Goal: Task Accomplishment & Management: Use online tool/utility

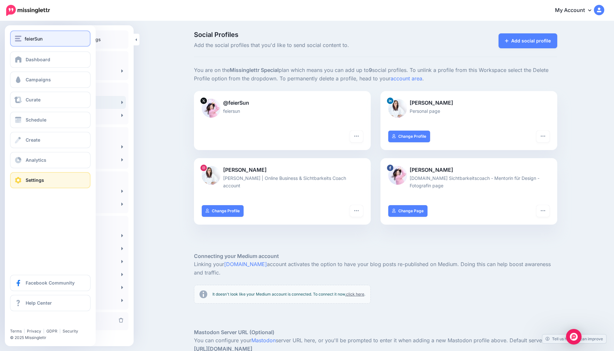
click at [52, 43] on button "feierSun" at bounding box center [50, 39] width 80 height 16
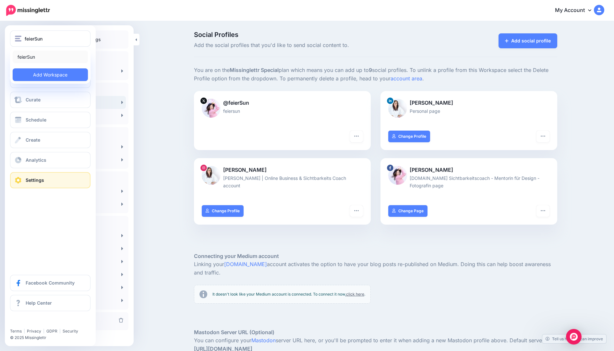
click at [34, 56] on link "feierSun" at bounding box center [50, 57] width 75 height 13
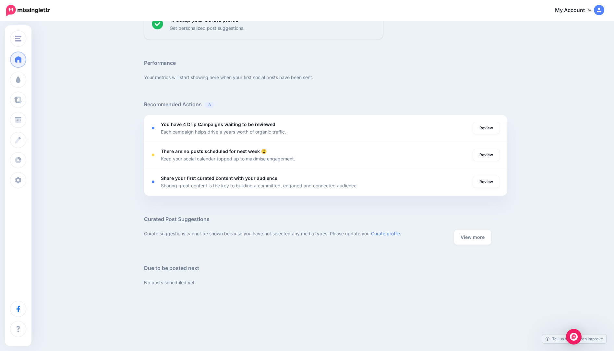
scroll to position [95, 0]
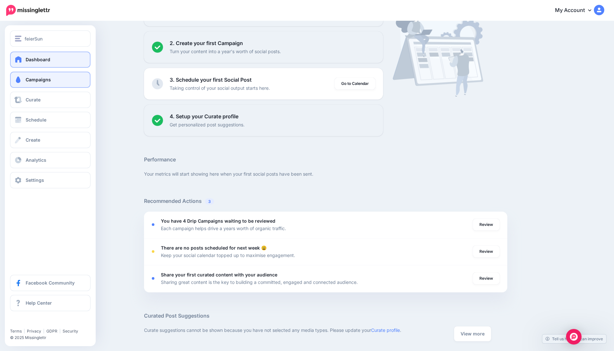
click at [61, 79] on link "Campaigns" at bounding box center [50, 80] width 80 height 16
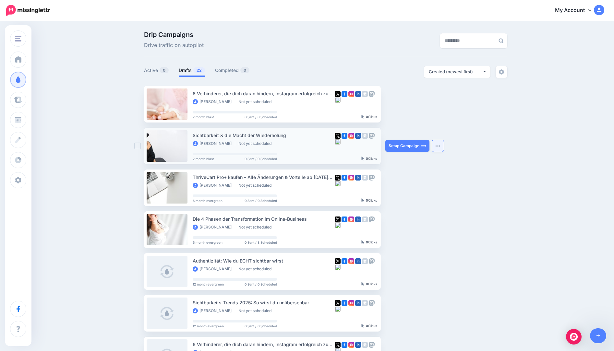
click at [438, 147] on img "button" at bounding box center [438, 146] width 5 height 2
click at [506, 163] on ul "6 Verhinderer, die dich daran hindern, Instagram erfolgreich zu nutzen und wie …" at bounding box center [326, 307] width 364 height 443
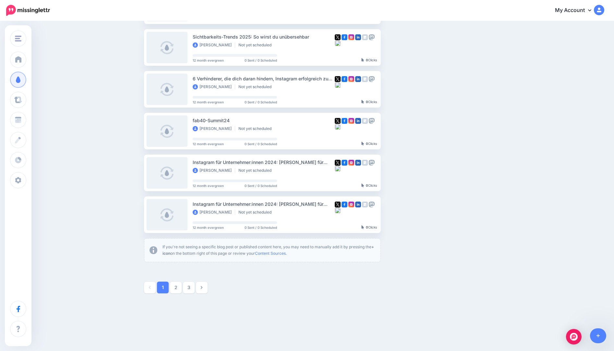
scroll to position [274, 0]
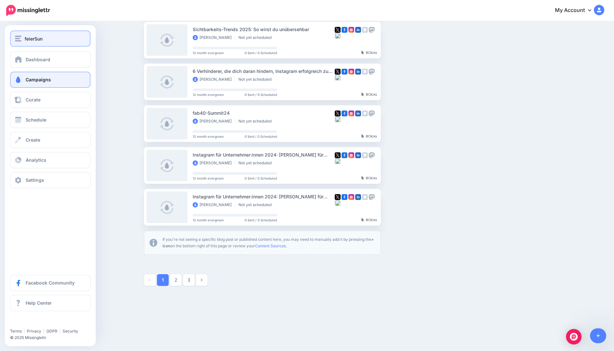
click at [47, 36] on div "feierSun" at bounding box center [50, 38] width 71 height 7
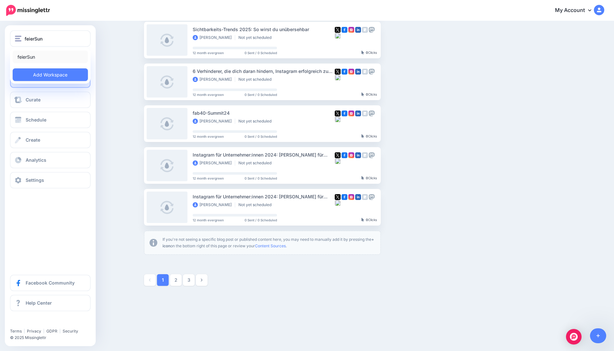
click at [33, 59] on link "feierSun" at bounding box center [50, 57] width 75 height 13
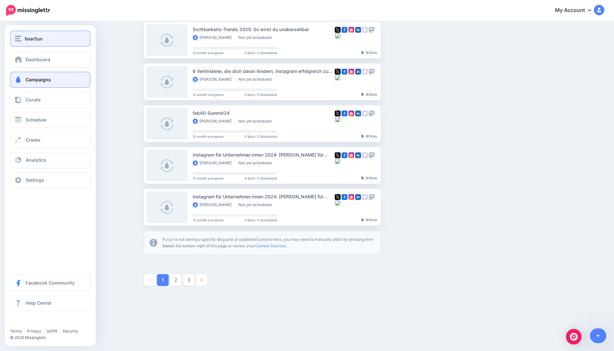
click at [51, 35] on div "feierSun" at bounding box center [50, 38] width 71 height 7
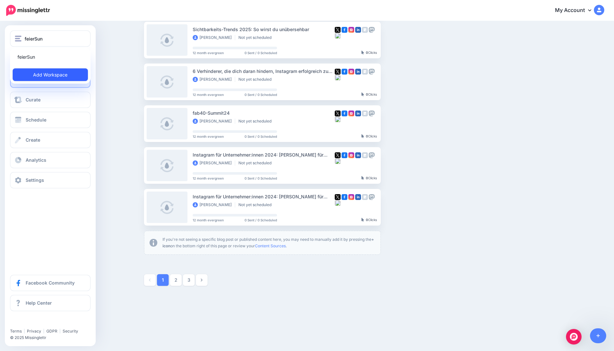
click at [58, 78] on link "Add Workspace" at bounding box center [50, 74] width 75 height 13
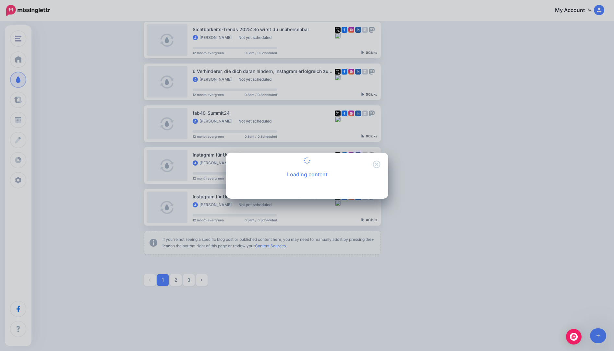
click at [378, 164] on div "Loading content" at bounding box center [307, 169] width 162 height 16
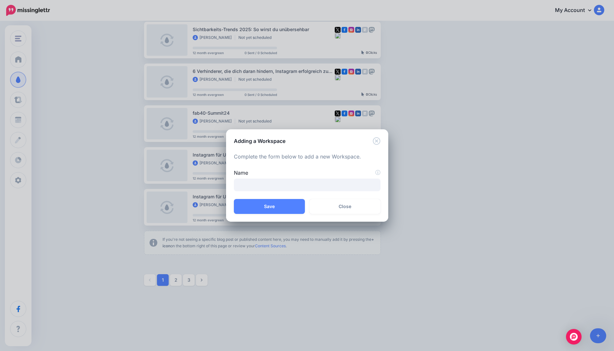
click at [380, 138] on div "Adding a Workspace" at bounding box center [307, 137] width 162 height 16
click at [378, 141] on icon "Close" at bounding box center [377, 141] width 8 height 8
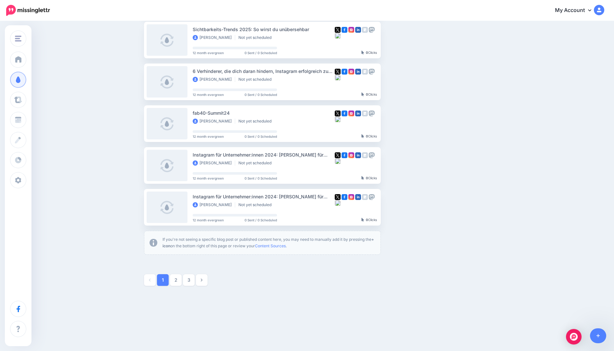
click at [572, 11] on link "My Account" at bounding box center [577, 11] width 56 height 16
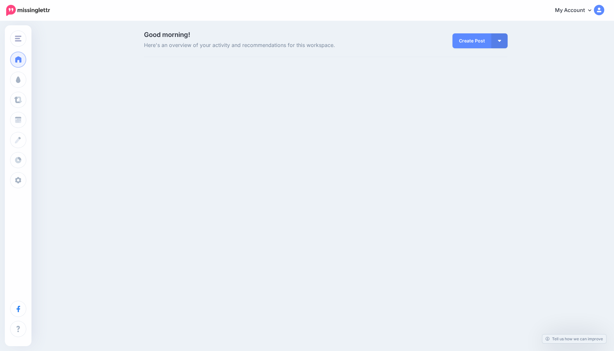
click at [598, 10] on img at bounding box center [599, 10] width 10 height 10
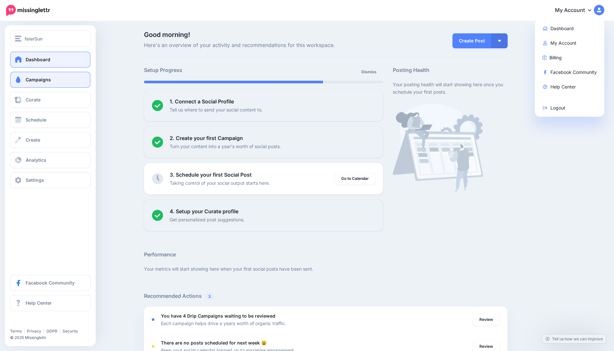
click at [52, 82] on link "Campaigns" at bounding box center [50, 80] width 80 height 16
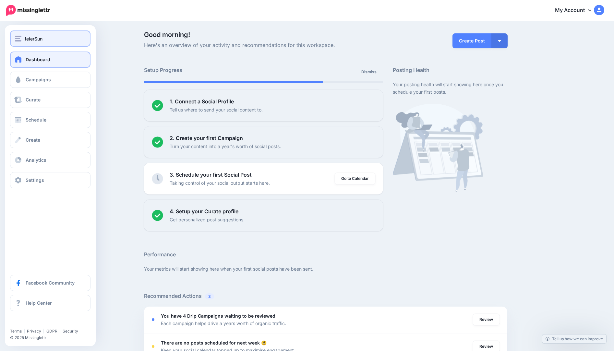
click at [49, 40] on div "feierSun" at bounding box center [50, 38] width 71 height 7
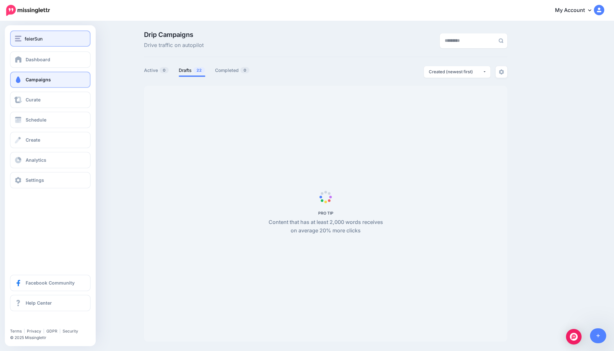
click at [24, 36] on div "feierSun" at bounding box center [50, 38] width 71 height 7
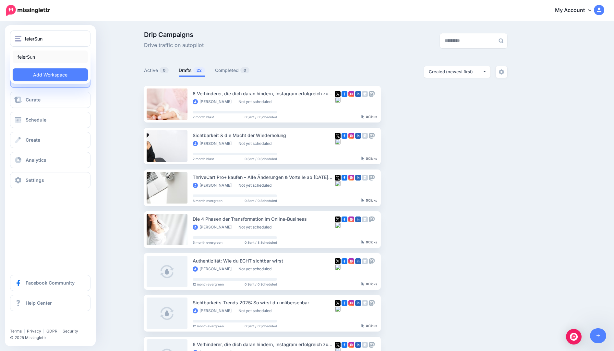
click at [29, 56] on link "feierSun" at bounding box center [50, 57] width 75 height 13
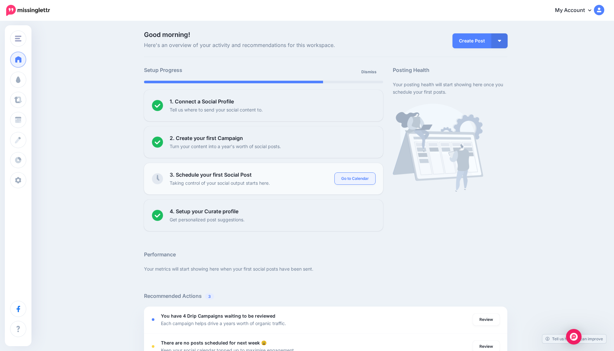
click at [356, 179] on link "Go to Calendar" at bounding box center [355, 179] width 41 height 12
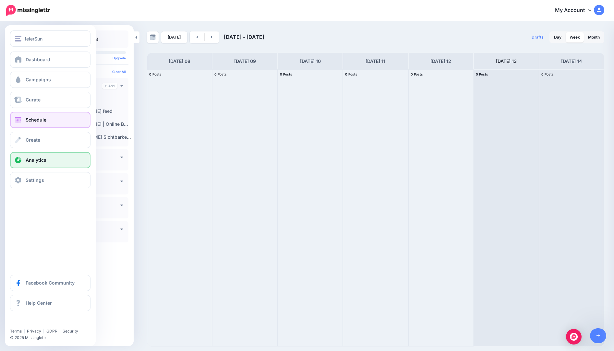
click at [41, 158] on span "Analytics" at bounding box center [36, 160] width 21 height 6
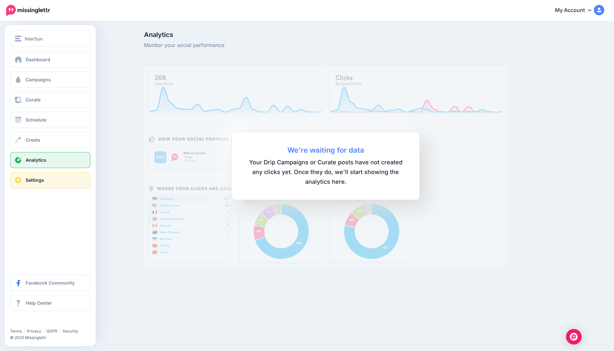
click at [27, 181] on span "Settings" at bounding box center [35, 181] width 18 height 6
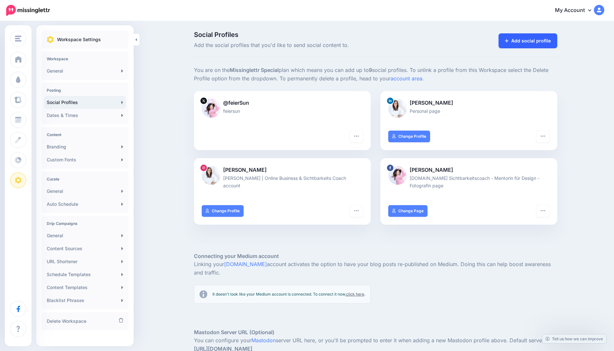
click at [544, 40] on link "Add social profile" at bounding box center [528, 40] width 59 height 15
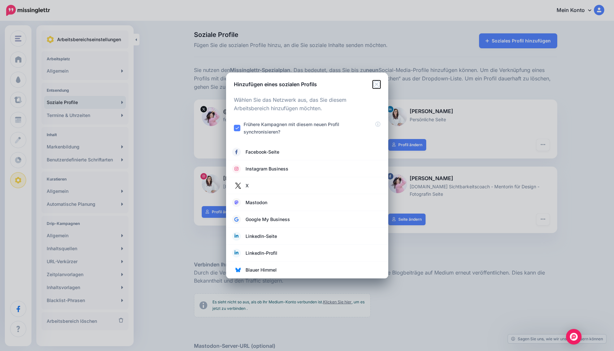
click at [376, 82] on icon "Schließen" at bounding box center [377, 84] width 8 height 8
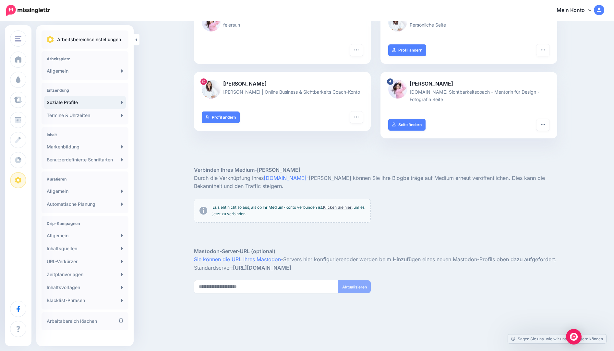
scroll to position [95, 0]
drag, startPoint x: 222, startPoint y: 206, endPoint x: 285, endPoint y: 206, distance: 62.6
click at [285, 207] on font "Es sieht nicht so aus, als ob Ihr Medium-Konto verbunden ist." at bounding box center [268, 207] width 111 height 5
click at [285, 206] on font "Es sieht nicht so aus, als ob Ihr Medium-Konto verbunden ist." at bounding box center [268, 207] width 111 height 5
click at [226, 262] on font "Sie können die URL Ihres Mastodon" at bounding box center [237, 259] width 87 height 6
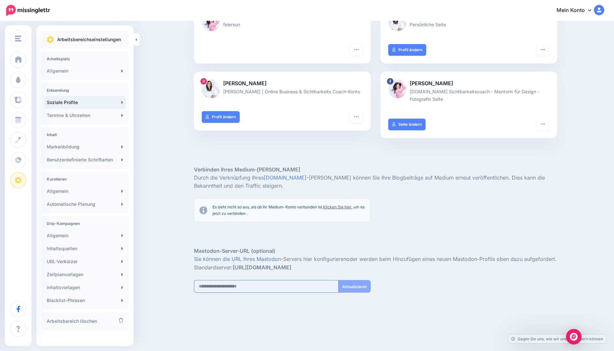
click at [246, 287] on input "url" at bounding box center [266, 286] width 145 height 13
paste input "**********"
type input "**********"
click at [571, 337] on img "Öffnen Sie den Intercom Messenger" at bounding box center [574, 337] width 8 height 8
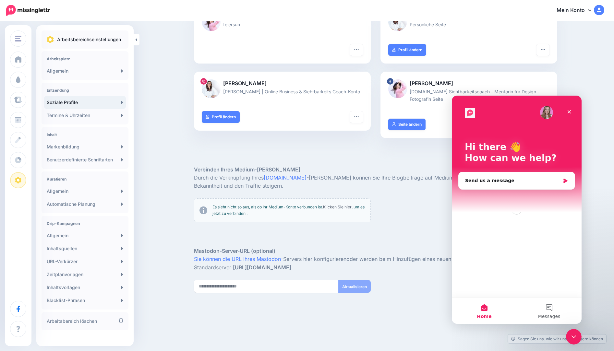
scroll to position [0, 0]
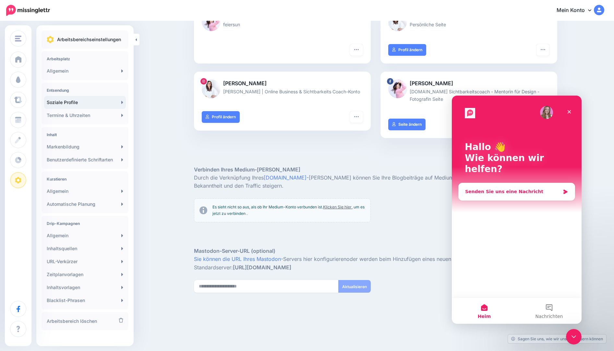
click at [499, 189] on font "Senden Sie uns eine Nachricht" at bounding box center [504, 191] width 78 height 5
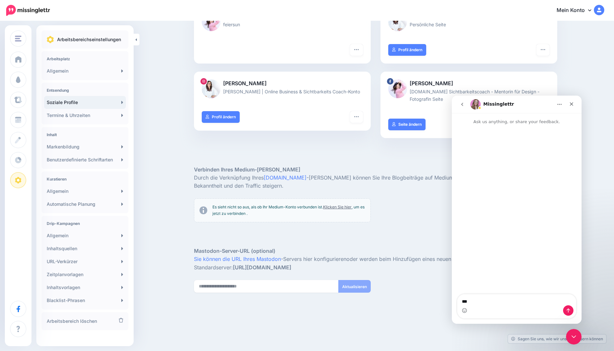
type textarea "*"
type textarea "**********"
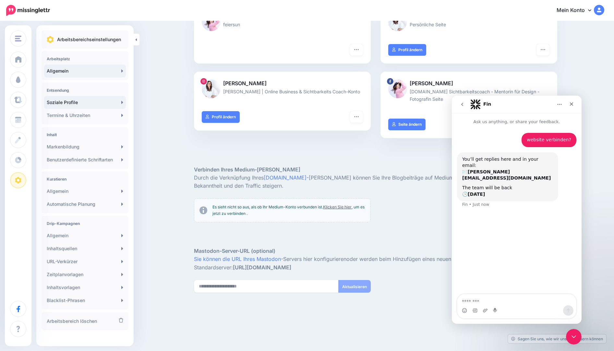
click at [88, 76] on link "Allgemein" at bounding box center [85, 71] width 82 height 13
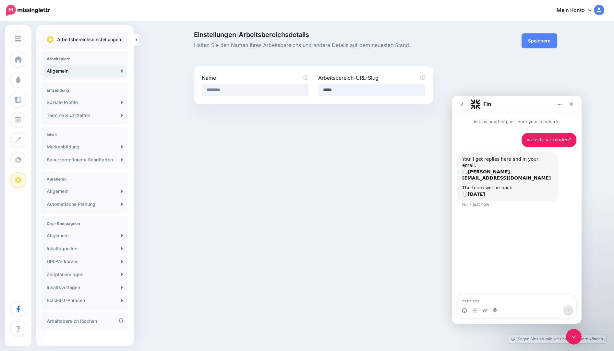
click at [359, 89] on input "*****" at bounding box center [371, 90] width 107 height 13
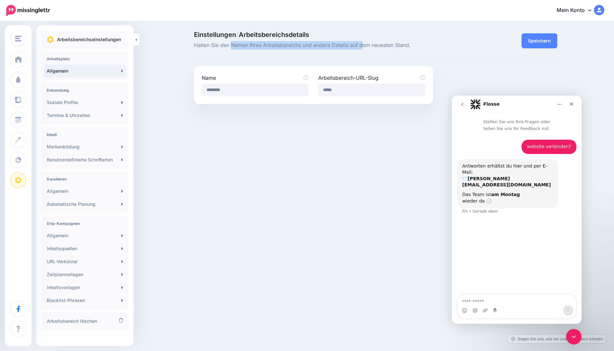
drag, startPoint x: 232, startPoint y: 45, endPoint x: 364, endPoint y: 47, distance: 132.1
click at [364, 47] on font "Halten Sie den Namen Ihres Arbeitsbereichs und andere Details auf dem neuesten …" at bounding box center [302, 45] width 217 height 6
click at [328, 90] on input "*****" at bounding box center [371, 90] width 107 height 13
click at [337, 90] on input "*****" at bounding box center [371, 90] width 107 height 13
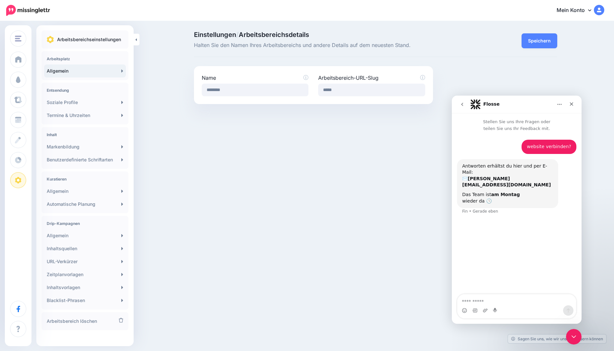
click at [348, 126] on div "feierSun feierSun Arbeitsbereich hinzufügen Armaturenbrett Kampagnen Kuratieren…" at bounding box center [307, 175] width 614 height 351
click at [76, 59] on h4 "Arbeitsplatz" at bounding box center [85, 58] width 77 height 5
click at [82, 149] on link "Markenbildung" at bounding box center [85, 147] width 82 height 13
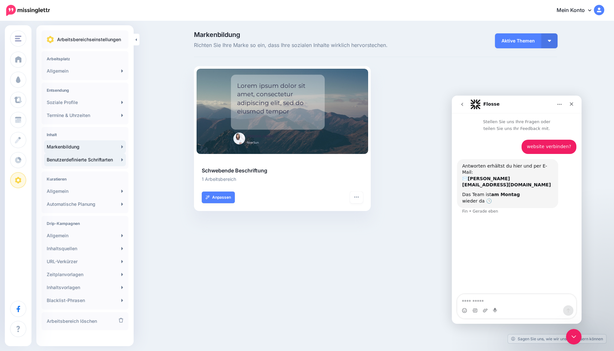
click at [81, 159] on font "Benutzerdefinierte Schriftarten" at bounding box center [80, 160] width 66 height 6
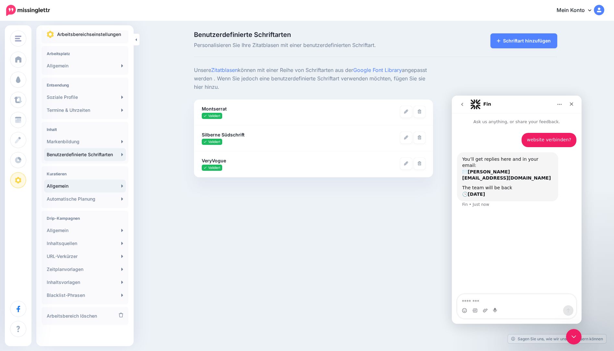
click at [94, 187] on link "Allgemein" at bounding box center [85, 186] width 82 height 13
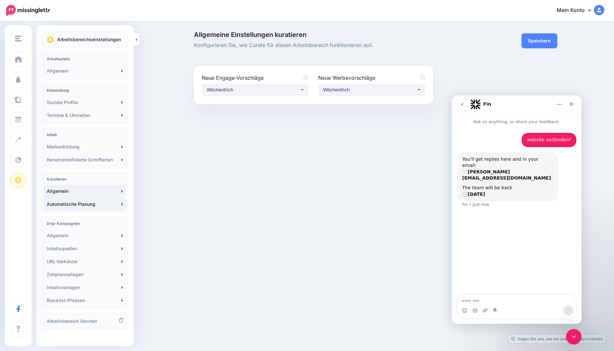
click at [93, 199] on link "Automatische Planung" at bounding box center [85, 204] width 82 height 13
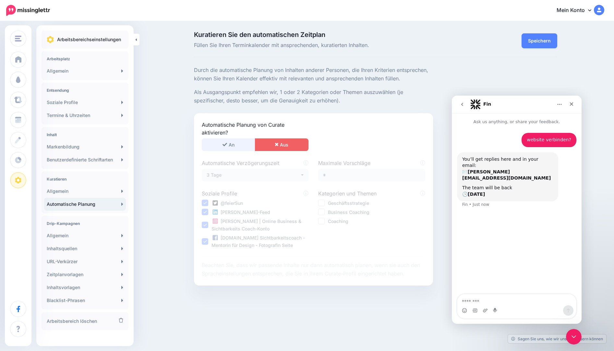
click at [232, 142] on font "An" at bounding box center [232, 145] width 6 height 6
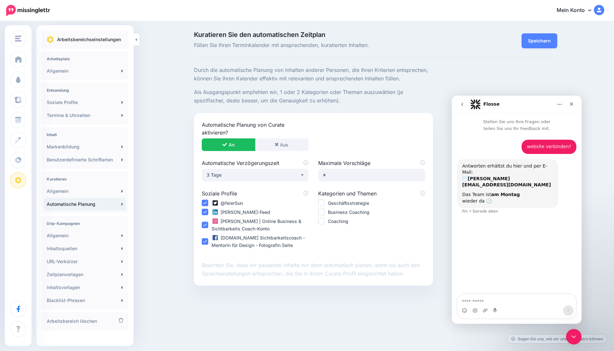
click at [319, 203] on ins at bounding box center [321, 203] width 6 height 6
click at [322, 213] on ins at bounding box center [321, 212] width 6 height 6
click at [322, 224] on div "Coaching" at bounding box center [371, 221] width 107 height 7
click at [550, 44] on link "Speichern" at bounding box center [540, 40] width 36 height 15
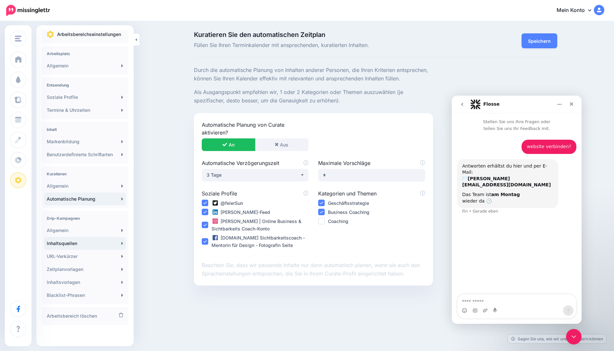
click at [79, 243] on link "Inhaltsquellen" at bounding box center [85, 243] width 82 height 13
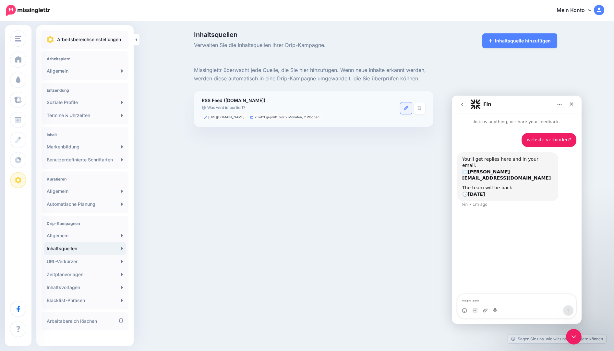
click at [405, 108] on icon at bounding box center [406, 108] width 4 height 4
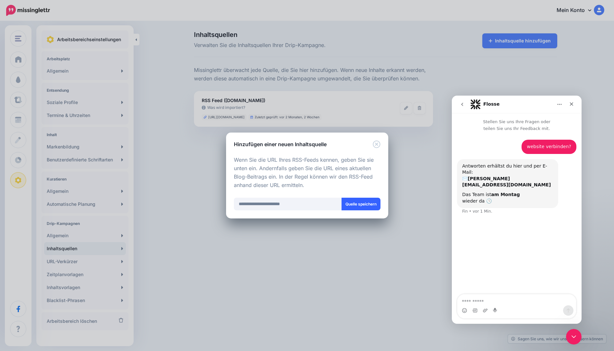
click at [364, 203] on font "Quelle speichern" at bounding box center [361, 204] width 31 height 5
click at [574, 102] on icon "Schließen" at bounding box center [571, 104] width 5 height 5
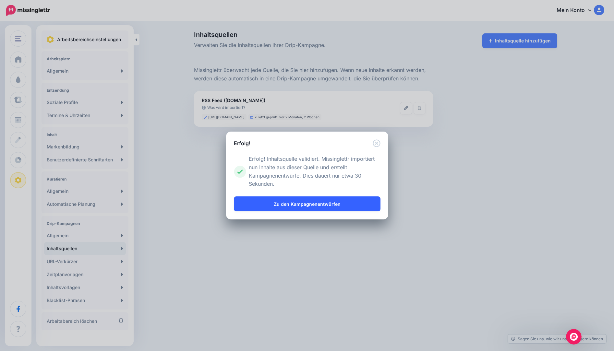
click at [313, 203] on font "Zu den Kampagnenentwürfen" at bounding box center [307, 205] width 67 height 6
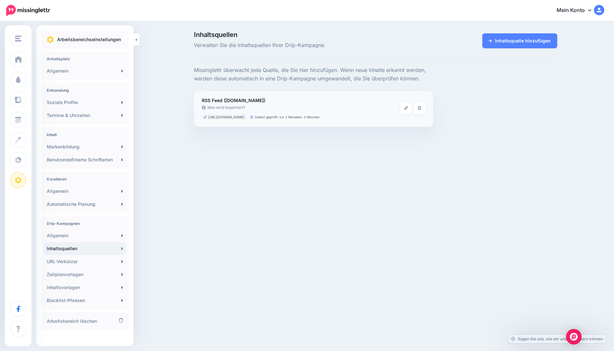
click at [232, 117] on font "[URL][DOMAIN_NAME]" at bounding box center [226, 117] width 36 height 4
copy ul "[URL][DOMAIN_NAME]"
click at [544, 41] on font "Inhaltsquelle hinzufügen" at bounding box center [523, 41] width 56 height 6
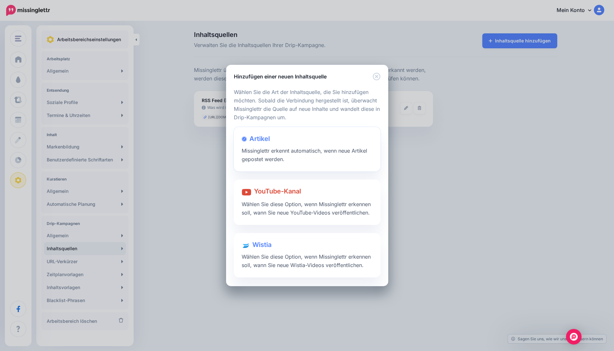
click at [302, 141] on div "Artikel Missinglettr erkennt automatisch, wenn neue Artikel gepostet werden." at bounding box center [307, 149] width 147 height 44
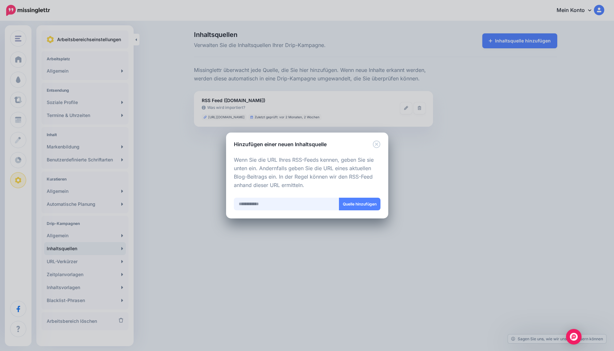
click at [279, 206] on input "text" at bounding box center [286, 204] width 105 height 13
paste input "**********"
type input "**********"
click at [345, 207] on button "Quelle hinzufügen" at bounding box center [360, 204] width 42 height 13
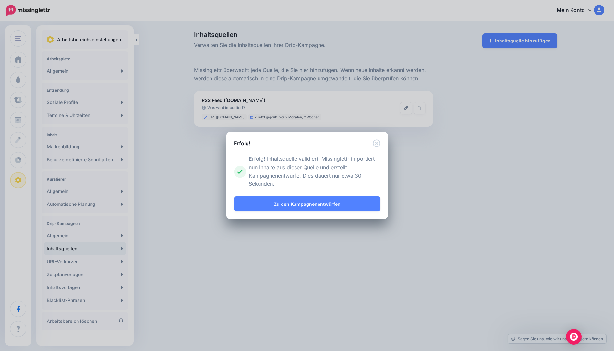
click at [345, 207] on link "Zu den Kampagnenentwürfen" at bounding box center [307, 204] width 147 height 15
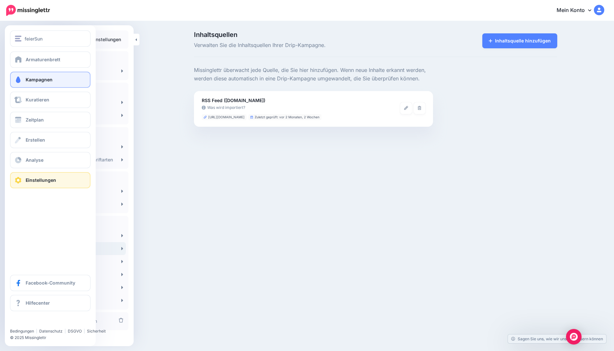
click at [48, 80] on font "Kampagnen" at bounding box center [39, 80] width 27 height 6
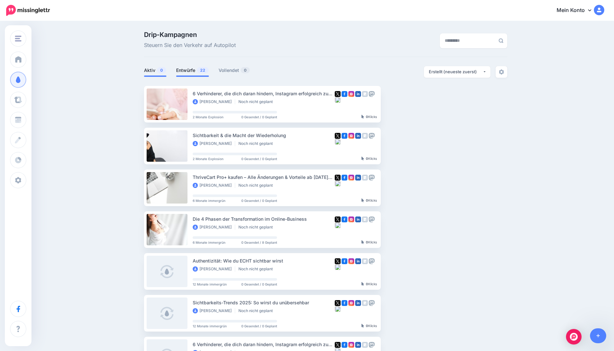
click at [154, 68] on font "Aktiv" at bounding box center [149, 71] width 11 height 6
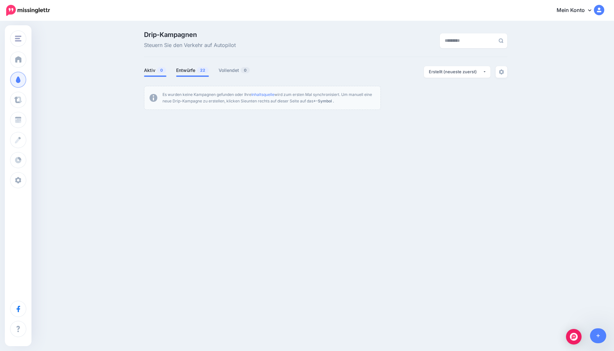
click at [182, 68] on font "Entwürfe" at bounding box center [185, 71] width 19 height 6
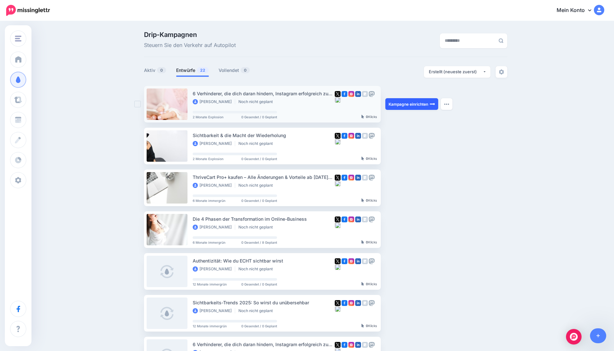
click at [414, 106] on font "Kampagne einrichten" at bounding box center [409, 104] width 40 height 5
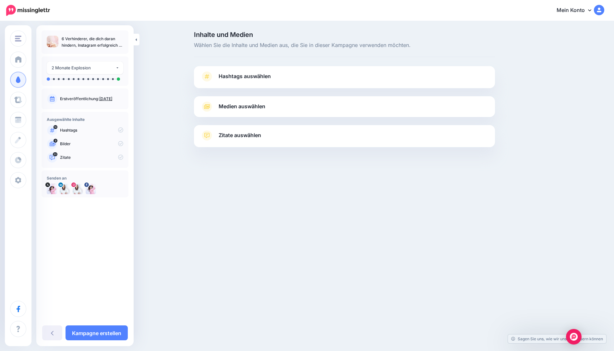
click at [279, 73] on link "Hashtags auswählen" at bounding box center [345, 79] width 288 height 17
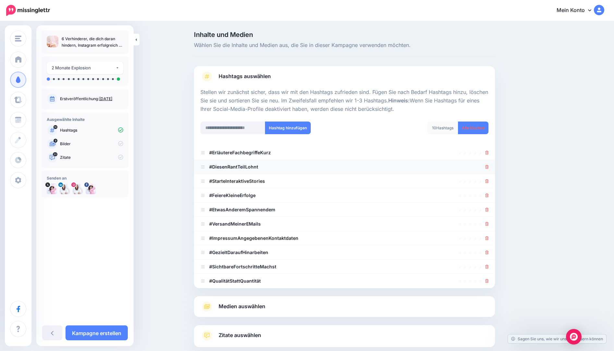
click at [273, 164] on div at bounding box center [345, 167] width 288 height 8
click at [440, 127] on font "Hashtags" at bounding box center [445, 128] width 17 height 5
click at [230, 129] on input "text" at bounding box center [233, 128] width 65 height 13
click at [296, 127] on font "Hashtag hinzufügen" at bounding box center [288, 128] width 38 height 5
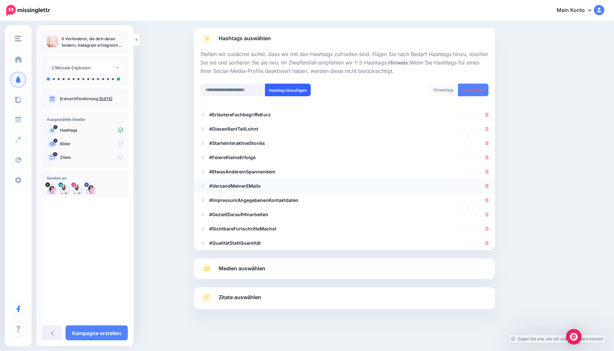
scroll to position [38, 0]
click at [298, 267] on link "Medien auswählen" at bounding box center [345, 269] width 288 height 10
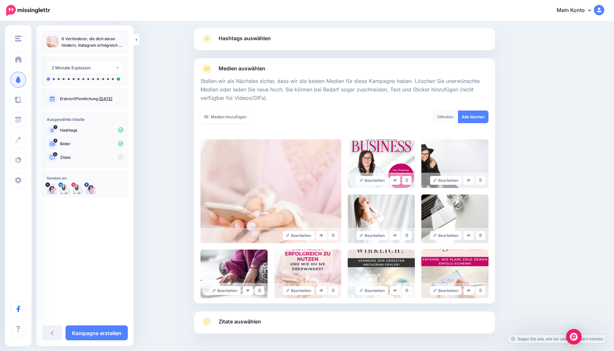
scroll to position [62, 0]
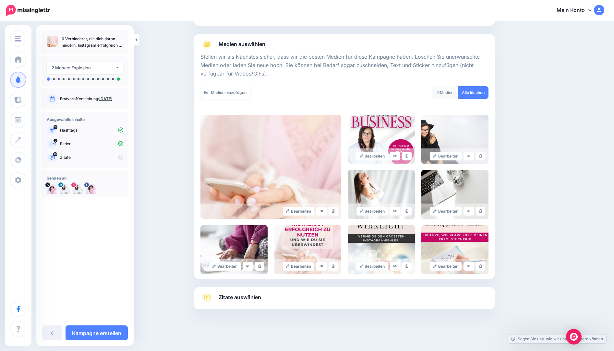
click at [256, 300] on font "Zitate auswählen" at bounding box center [240, 297] width 43 height 6
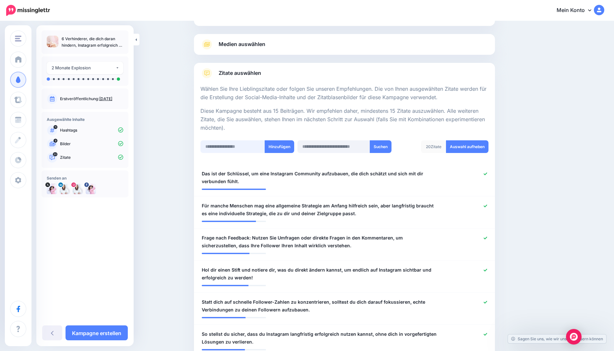
click at [249, 146] on input "text" at bounding box center [233, 147] width 65 height 13
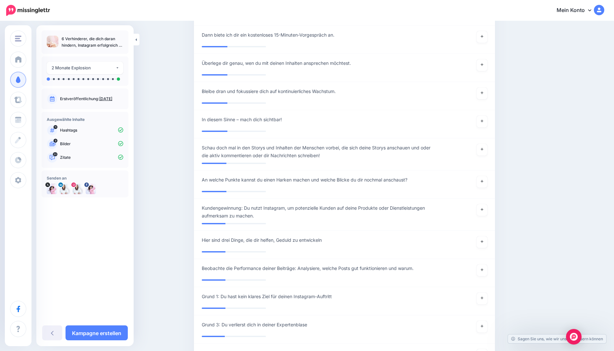
scroll to position [1630, 0]
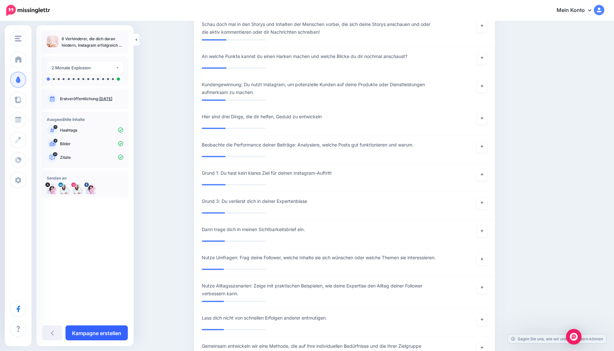
click at [104, 338] on link "Kampagne erstellen" at bounding box center [97, 333] width 62 height 15
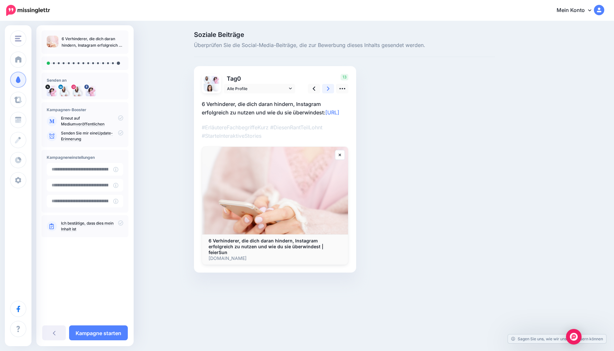
click at [330, 90] on link at bounding box center [328, 88] width 12 height 9
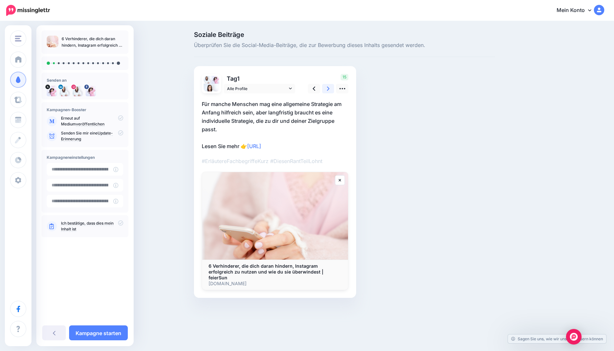
click at [329, 88] on icon at bounding box center [328, 88] width 3 height 7
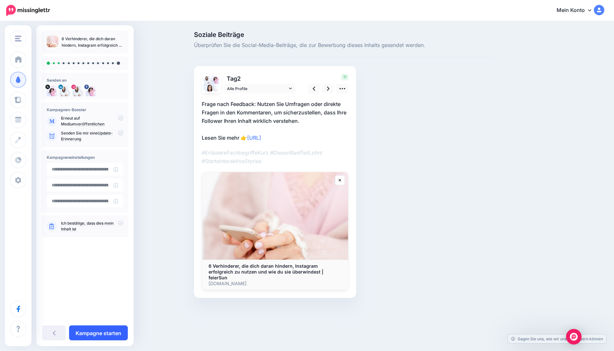
click at [97, 339] on link "Kampagne starten" at bounding box center [98, 333] width 59 height 15
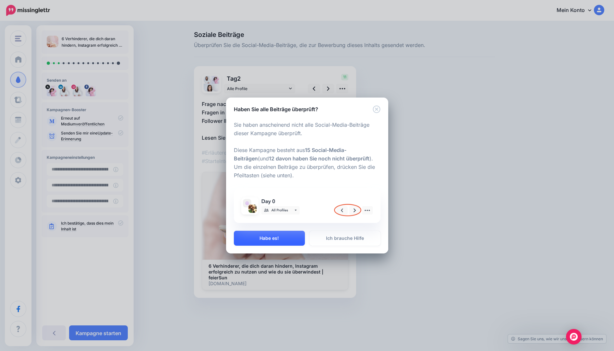
click at [280, 239] on button "Habe es!" at bounding box center [269, 238] width 71 height 15
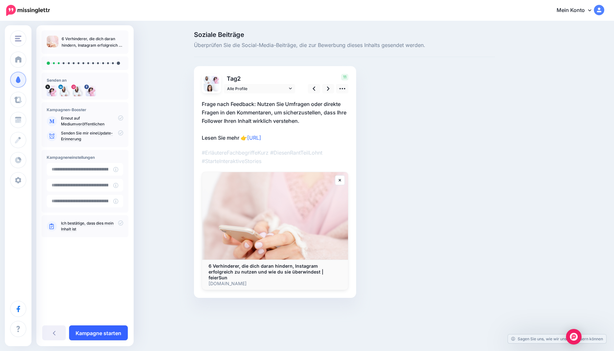
click at [94, 330] on font "Kampagne starten" at bounding box center [99, 333] width 46 height 6
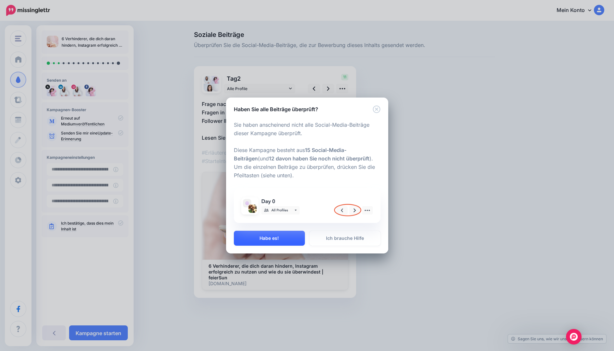
click at [278, 238] on font "Habe es!" at bounding box center [269, 239] width 19 height 6
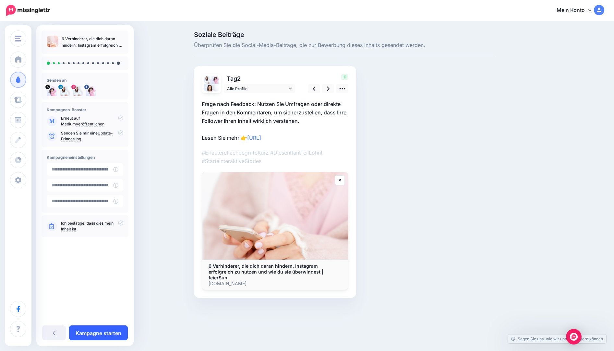
click at [97, 335] on font "Kampagne starten" at bounding box center [99, 333] width 46 height 6
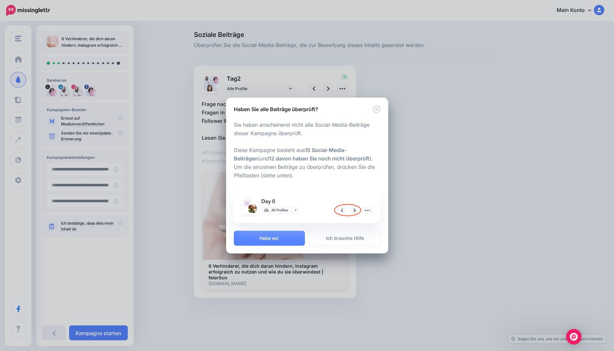
click at [289, 208] on img at bounding box center [307, 205] width 139 height 27
click at [356, 239] on font "Ich brauche Hilfe" at bounding box center [345, 239] width 38 height 6
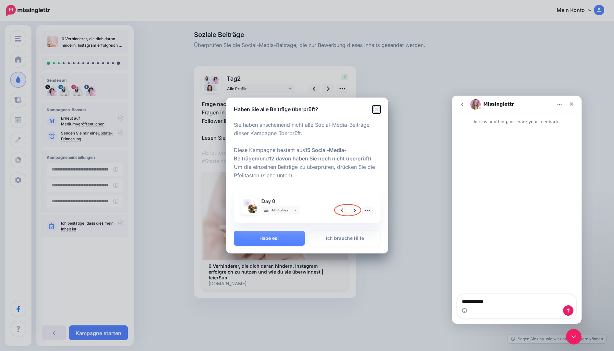
click at [378, 111] on icon "Schließen" at bounding box center [377, 109] width 8 height 8
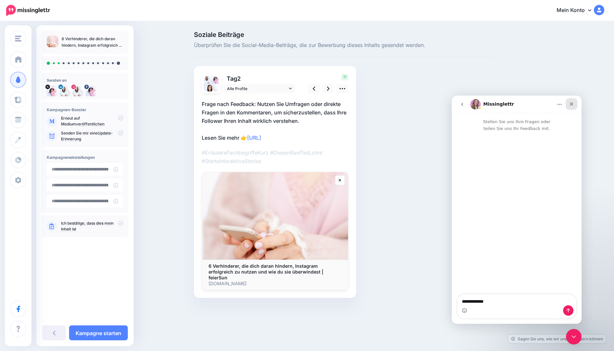
click at [574, 103] on icon "Schließen" at bounding box center [571, 104] width 5 height 5
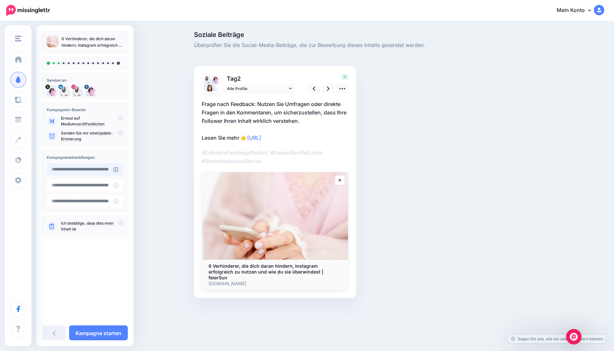
type input "**********"
click at [94, 167] on input "**********" at bounding box center [80, 169] width 67 height 13
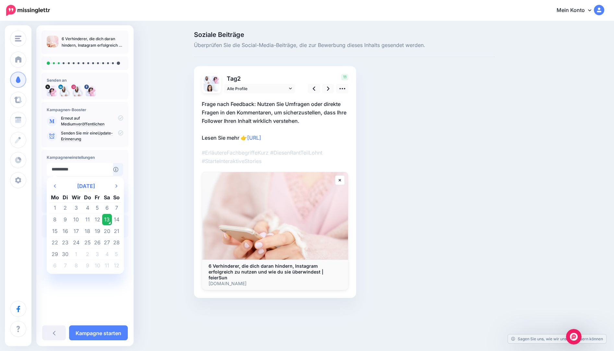
click at [106, 218] on font "13" at bounding box center [107, 219] width 6 height 6
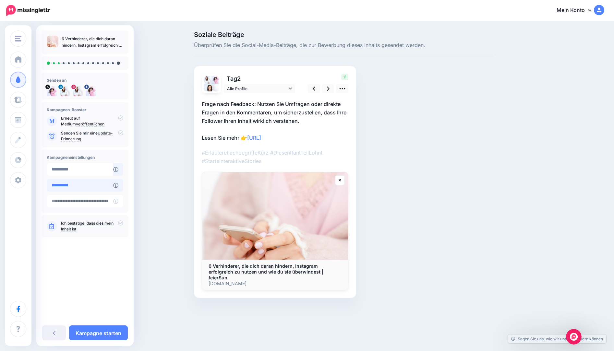
click at [74, 189] on input "**********" at bounding box center [80, 185] width 67 height 13
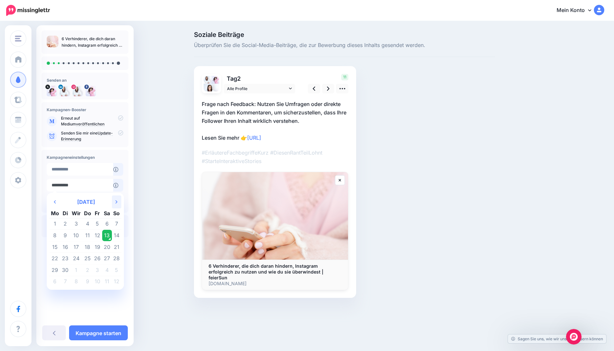
click at [117, 202] on th "Next Month" at bounding box center [117, 202] width 10 height 13
click at [117, 202] on icon "Next Month" at bounding box center [117, 202] width 2 height 5
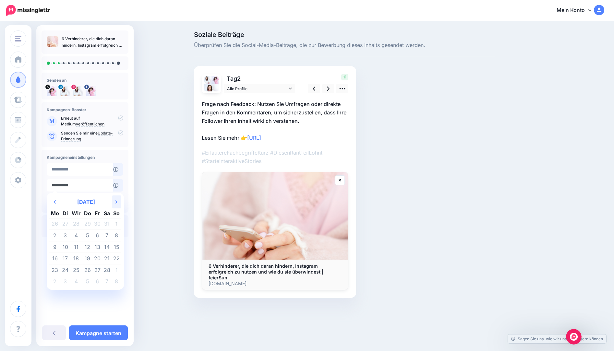
click at [117, 202] on th "Next Month" at bounding box center [117, 202] width 10 height 13
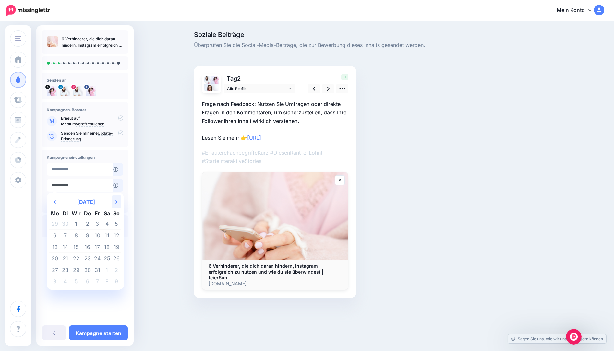
click at [117, 202] on th "Next Month" at bounding box center [117, 202] width 10 height 13
click at [90, 243] on td "17" at bounding box center [87, 247] width 10 height 12
type input "**********"
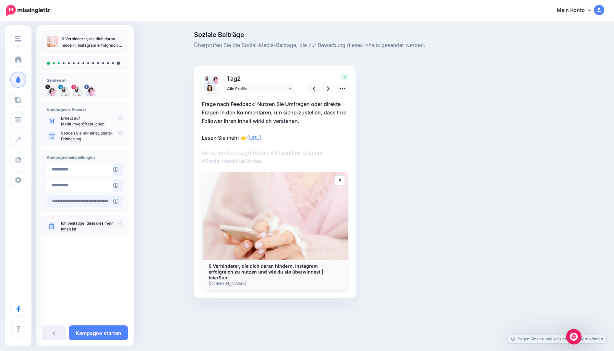
click at [86, 200] on input "text" at bounding box center [80, 201] width 67 height 13
click at [81, 200] on input "text" at bounding box center [80, 201] width 67 height 13
type input "**********"
click at [91, 221] on font "Ich bestätige, dass dies mein Inhalt ist" at bounding box center [87, 226] width 53 height 11
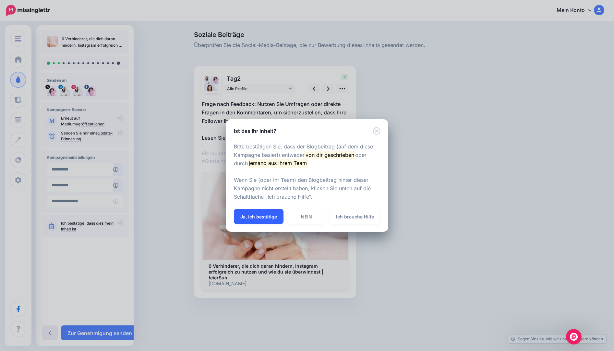
click at [259, 216] on font "Ja, ich bestätige" at bounding box center [258, 217] width 37 height 6
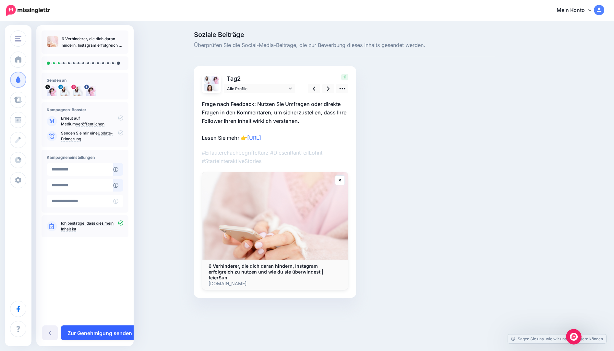
click at [95, 332] on font "Zur Genehmigung senden" at bounding box center [100, 333] width 65 height 6
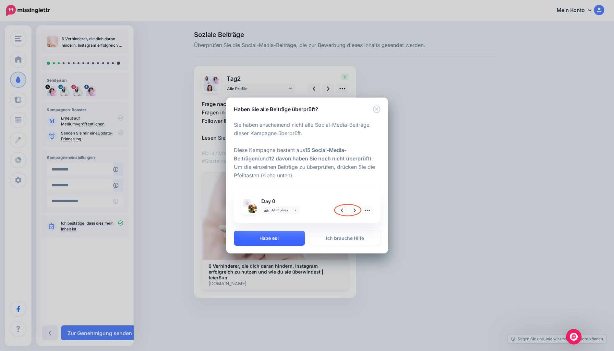
click at [284, 239] on button "Habe es!" at bounding box center [269, 238] width 71 height 15
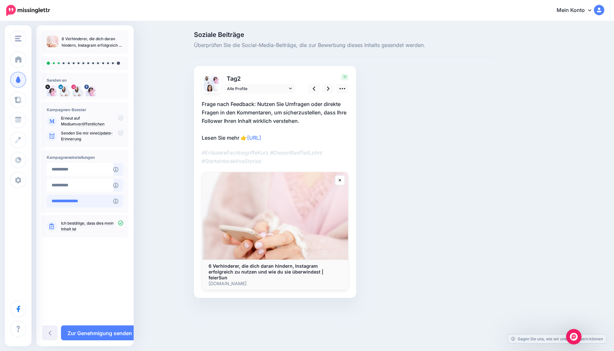
click at [79, 201] on input "**********" at bounding box center [80, 201] width 67 height 13
click at [112, 336] on font "Kampagne starten" at bounding box center [99, 333] width 46 height 6
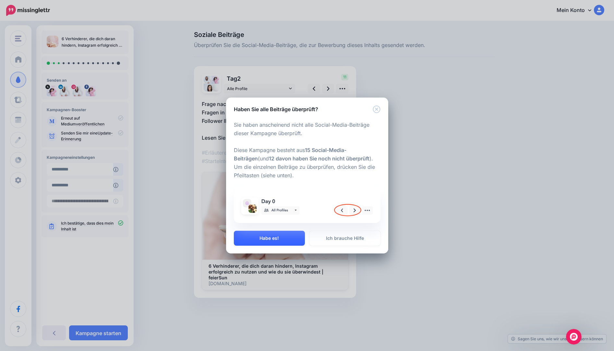
click at [274, 239] on font "Habe es!" at bounding box center [269, 239] width 19 height 6
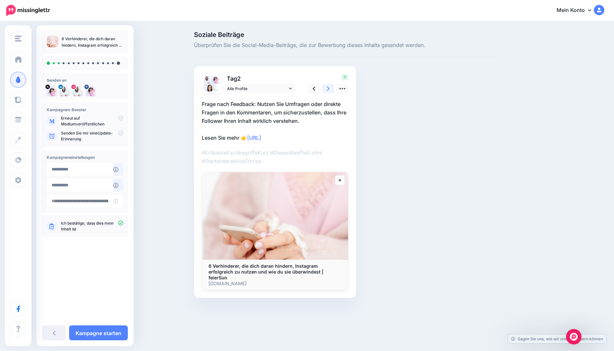
click at [331, 88] on link at bounding box center [328, 88] width 12 height 9
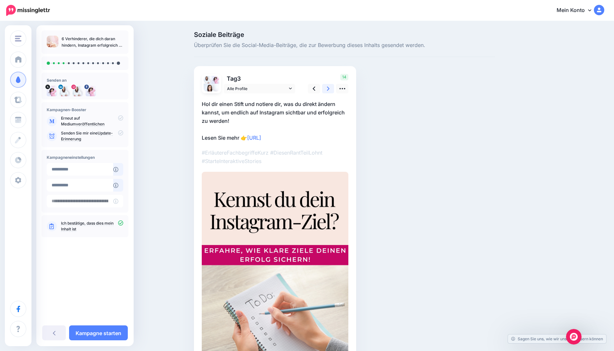
click at [331, 88] on link at bounding box center [328, 88] width 12 height 9
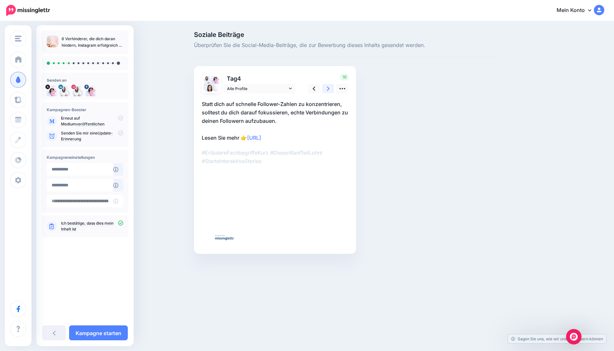
click at [331, 88] on link at bounding box center [328, 88] width 12 height 9
click at [231, 138] on font "Lesen Sie mehr 👉" at bounding box center [224, 138] width 45 height 6
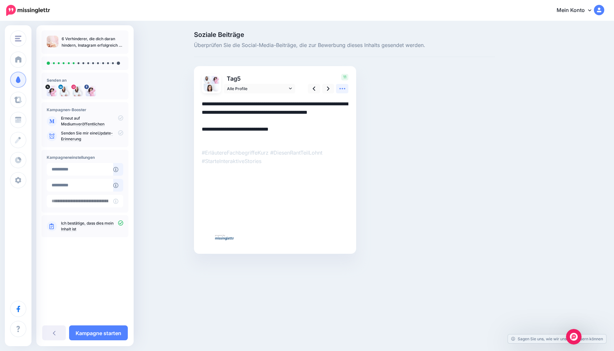
click at [344, 87] on icon at bounding box center [342, 88] width 7 height 7
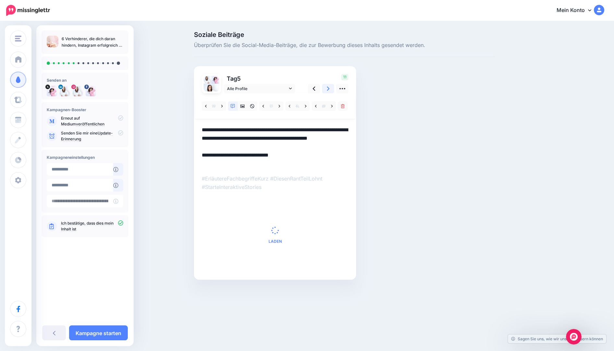
click at [327, 88] on icon at bounding box center [328, 88] width 3 height 7
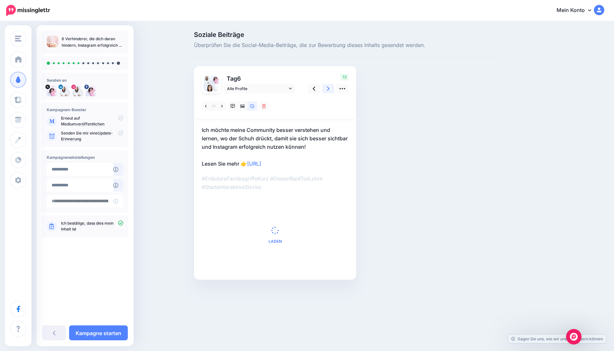
click at [329, 88] on icon at bounding box center [328, 89] width 3 height 4
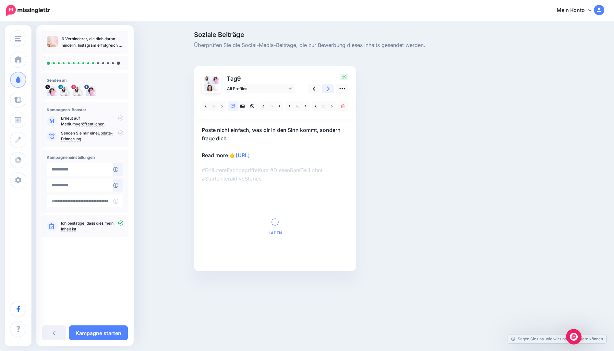
click at [329, 88] on icon at bounding box center [328, 89] width 3 height 4
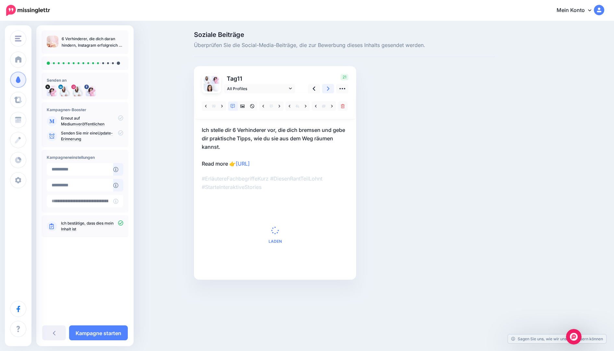
click at [329, 88] on icon at bounding box center [328, 89] width 3 height 4
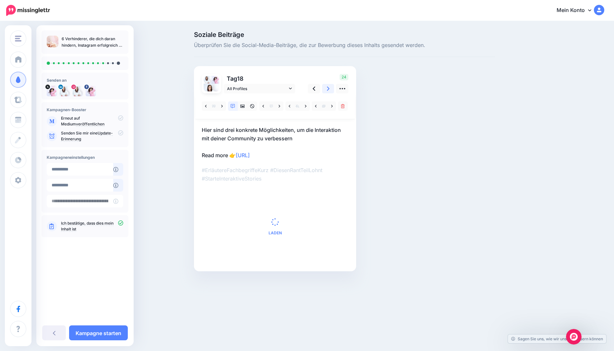
click at [329, 88] on icon at bounding box center [328, 89] width 3 height 4
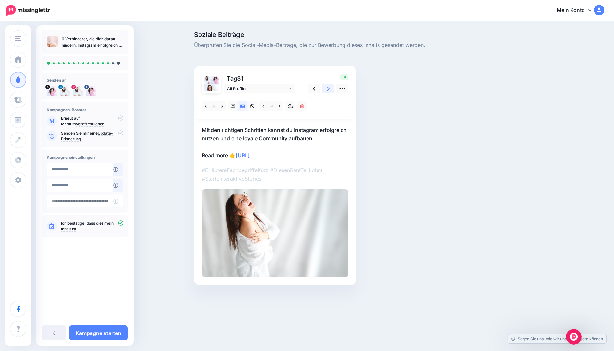
click at [329, 88] on icon at bounding box center [328, 89] width 3 height 4
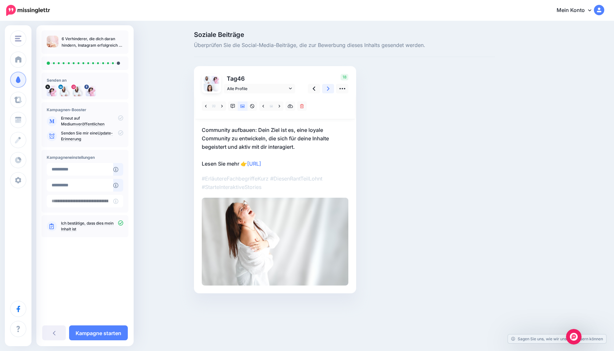
click at [329, 88] on icon at bounding box center [328, 89] width 3 height 4
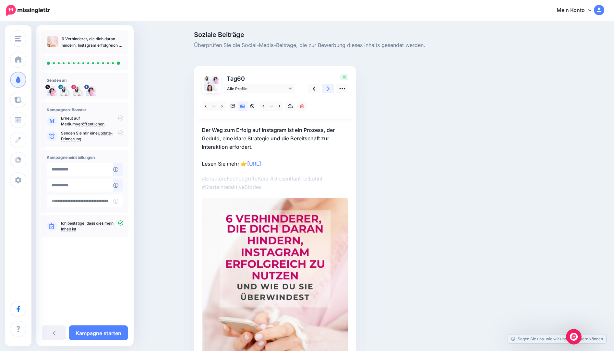
click at [329, 88] on icon at bounding box center [328, 89] width 3 height 4
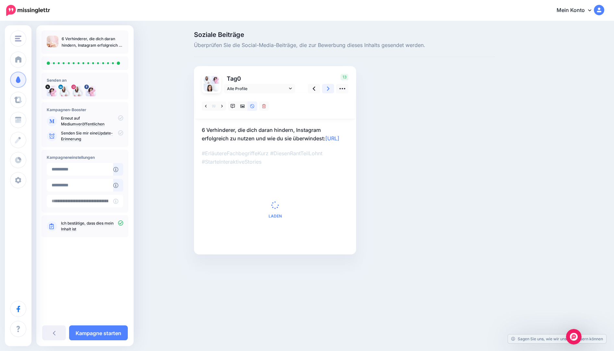
click at [329, 88] on icon at bounding box center [328, 89] width 3 height 4
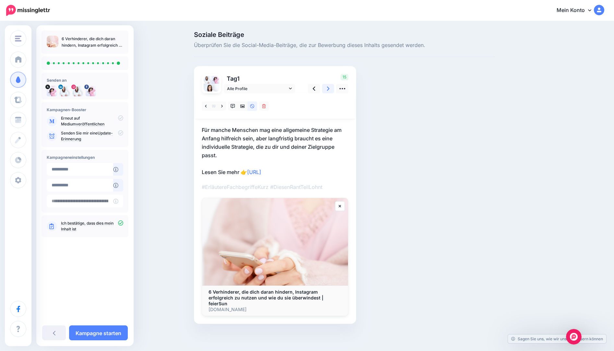
click at [329, 89] on icon at bounding box center [328, 89] width 3 height 4
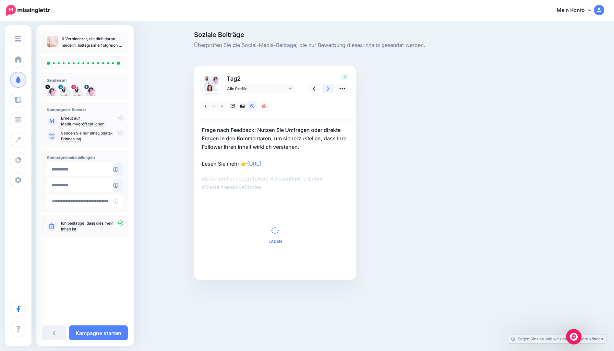
click at [329, 89] on icon at bounding box center [328, 89] width 3 height 4
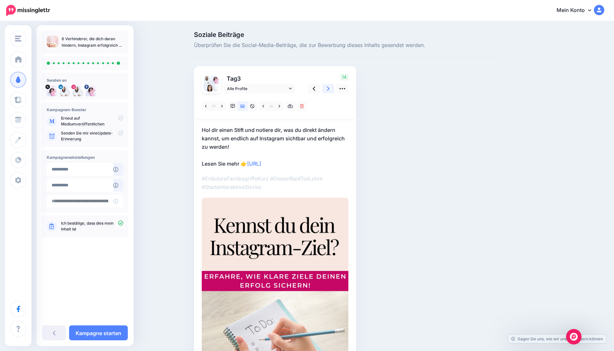
click at [329, 89] on icon at bounding box center [328, 89] width 3 height 4
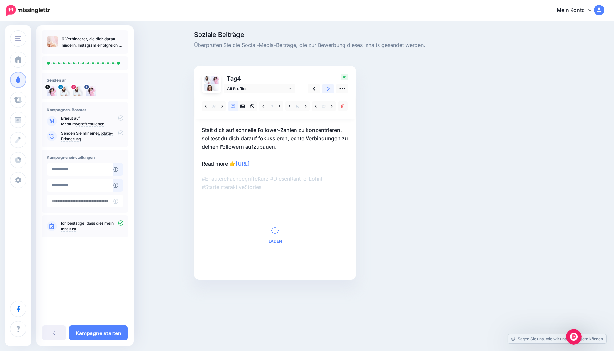
click at [329, 89] on icon at bounding box center [328, 89] width 3 height 4
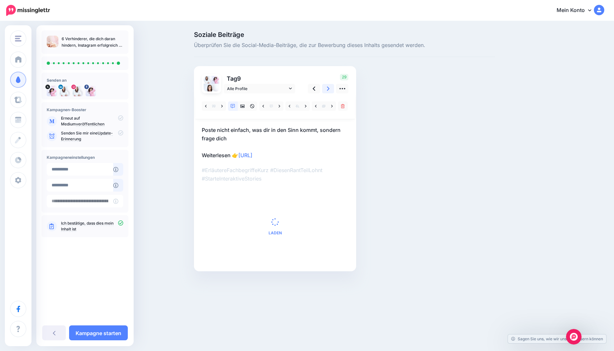
click at [329, 89] on icon at bounding box center [328, 89] width 3 height 4
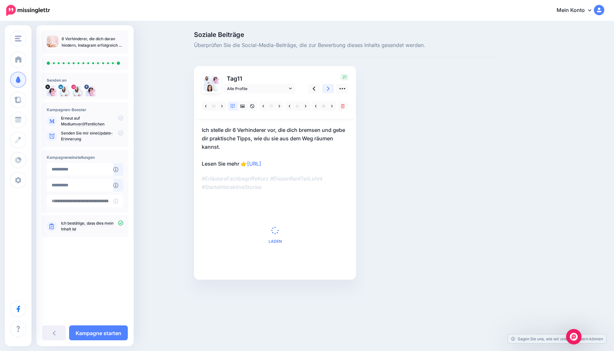
click at [329, 89] on icon at bounding box center [328, 89] width 3 height 4
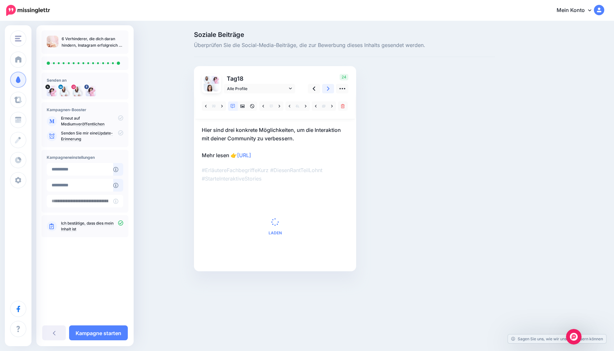
click at [329, 89] on icon at bounding box center [328, 89] width 3 height 4
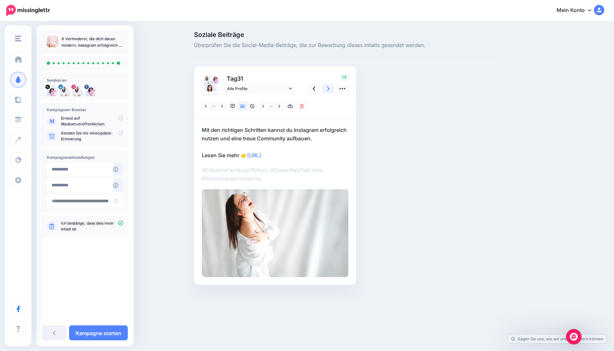
click at [329, 89] on icon at bounding box center [328, 89] width 3 height 4
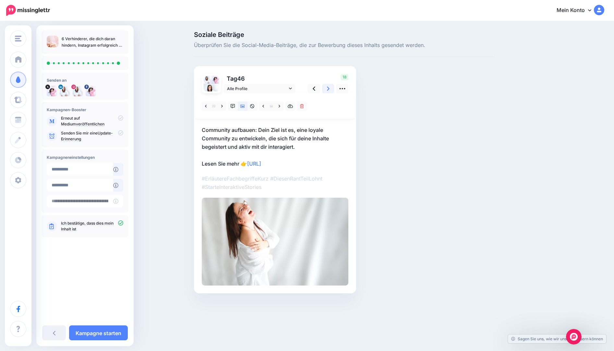
click at [329, 89] on icon at bounding box center [328, 89] width 3 height 4
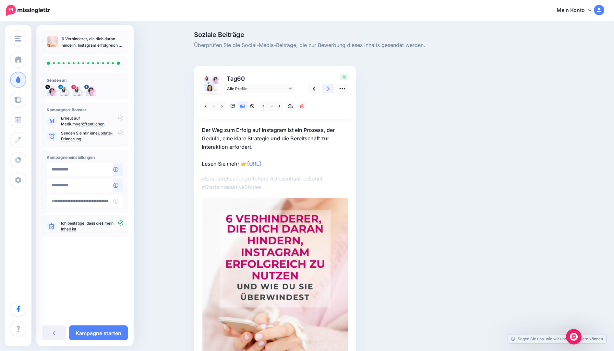
click at [329, 89] on icon at bounding box center [328, 89] width 3 height 4
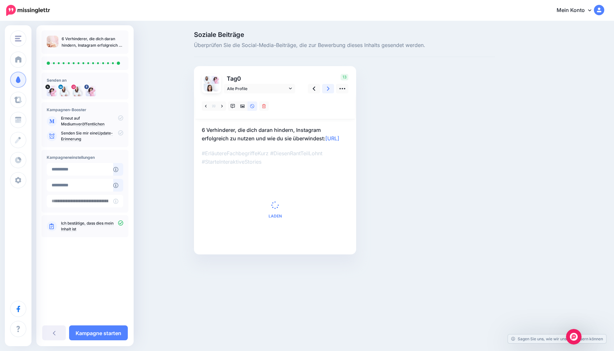
click at [329, 89] on icon at bounding box center [328, 89] width 3 height 4
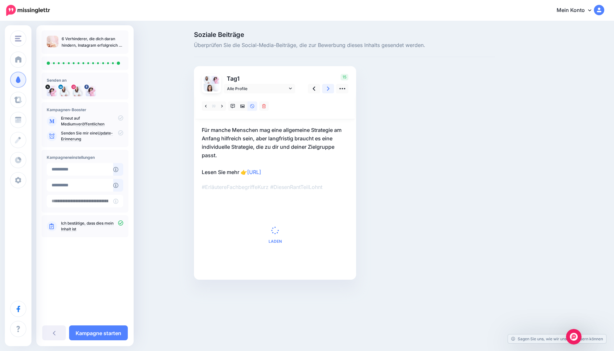
click at [329, 89] on icon at bounding box center [328, 89] width 3 height 4
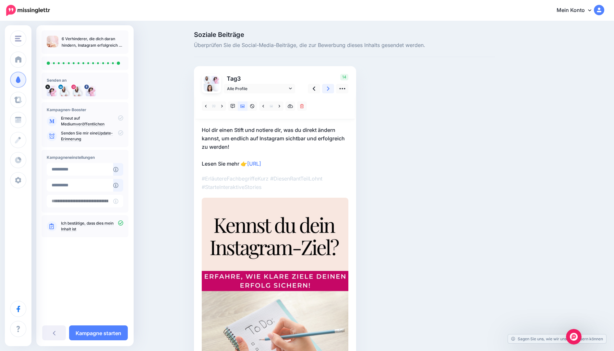
click at [329, 89] on icon at bounding box center [328, 89] width 3 height 4
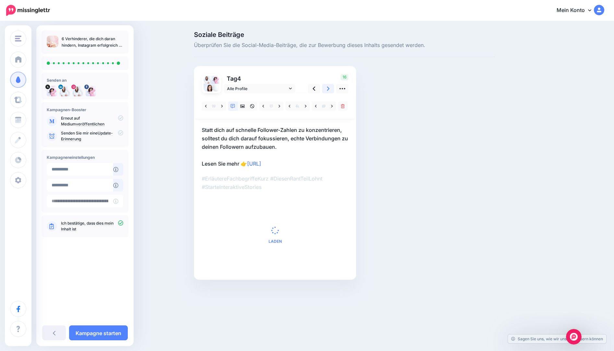
click at [329, 89] on icon at bounding box center [328, 89] width 3 height 4
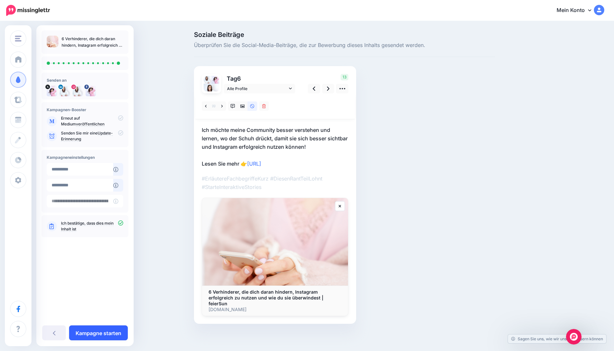
click at [107, 335] on font "Kampagne starten" at bounding box center [99, 333] width 46 height 6
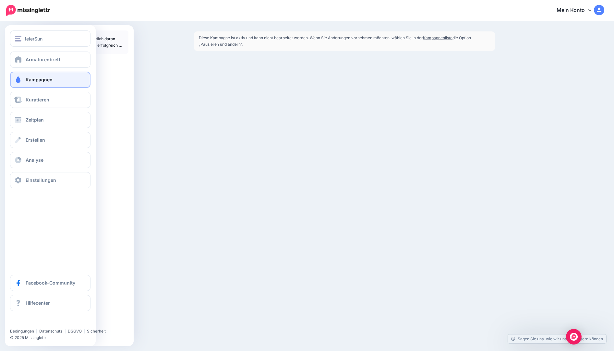
click at [37, 80] on font "Kampagnen" at bounding box center [39, 80] width 27 height 6
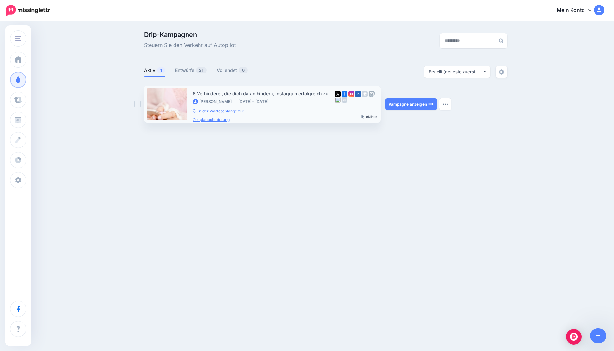
click at [222, 118] on font "In der Warteschlange zur Zeitplanoptimierung" at bounding box center [219, 115] width 52 height 13
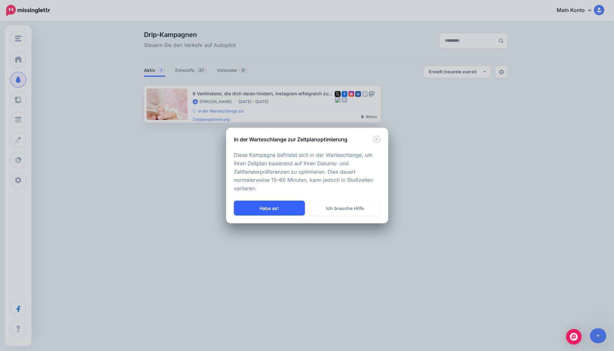
click at [282, 208] on button "Habe es!" at bounding box center [269, 208] width 71 height 15
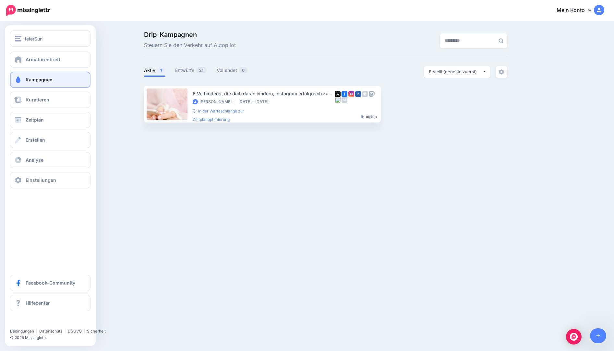
click at [50, 82] on font "Kampagnen" at bounding box center [39, 80] width 27 height 6
click at [46, 58] on font "Armaturenbrett" at bounding box center [43, 60] width 35 height 6
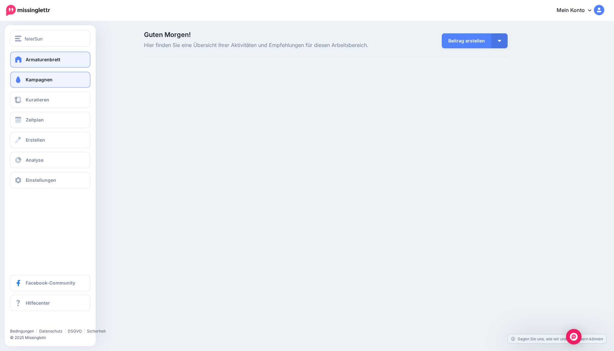
click at [31, 78] on font "Kampagnen" at bounding box center [39, 80] width 27 height 6
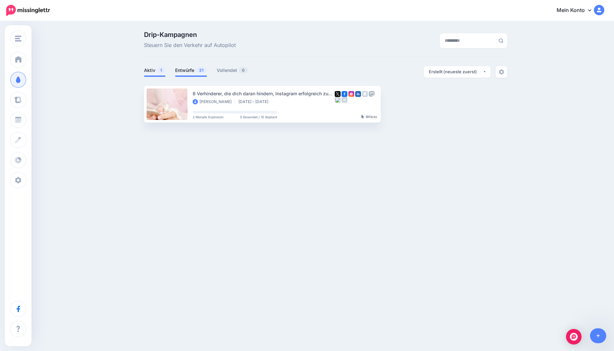
click at [190, 69] on font "Entwürfe" at bounding box center [184, 71] width 19 height 6
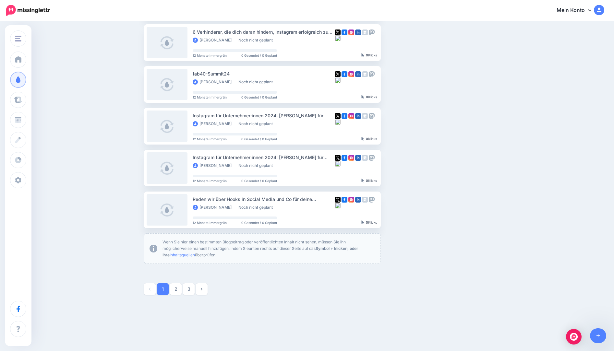
scroll to position [280, 0]
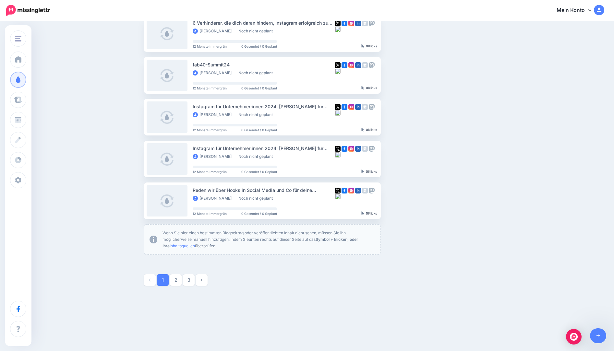
drag, startPoint x: 190, startPoint y: 233, endPoint x: 231, endPoint y: 236, distance: 41.3
click at [231, 237] on p "Wenn Sie hier einen bestimmten Blogbeitrag oder veröffentlichten Inhalt nicht s…" at bounding box center [269, 239] width 213 height 19
click at [172, 247] on font "Inhaltsquellen" at bounding box center [182, 246] width 25 height 5
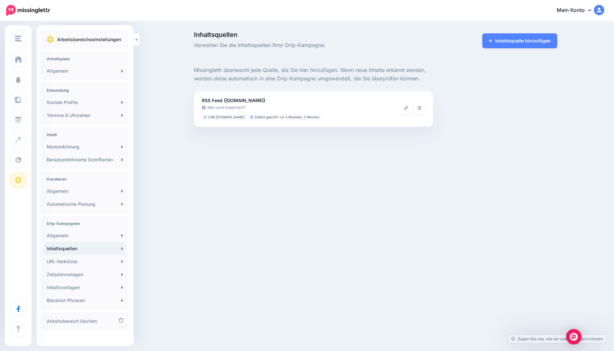
scroll to position [5, 0]
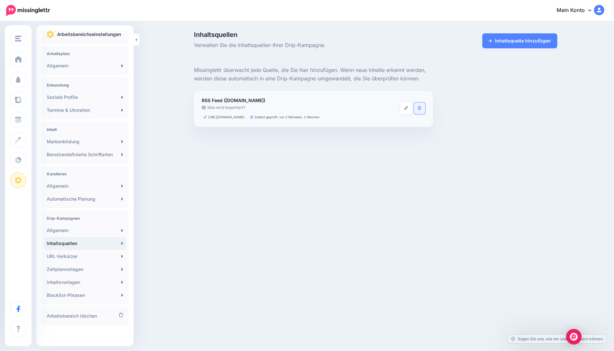
click at [423, 108] on link at bounding box center [419, 109] width 11 height 12
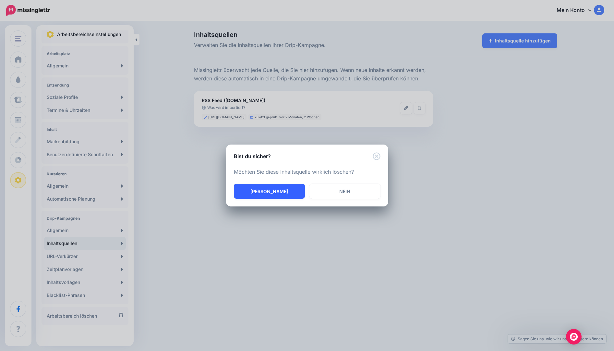
click at [280, 190] on button "[PERSON_NAME]" at bounding box center [269, 191] width 71 height 15
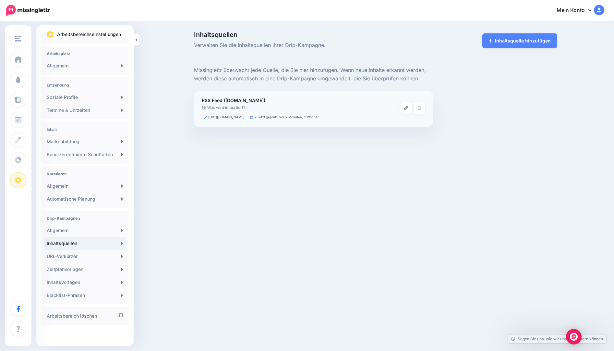
click at [228, 118] on font "[URL][DOMAIN_NAME]" at bounding box center [226, 117] width 36 height 4
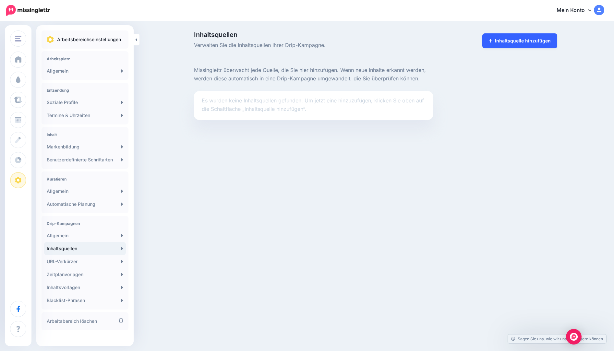
click at [523, 40] on font "Inhaltsquelle hinzufügen" at bounding box center [523, 41] width 56 height 6
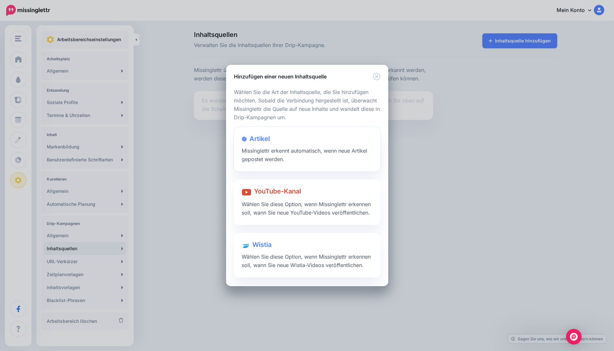
click at [285, 148] on div "Artikel Missinglettr erkennt automatisch, wenn neue Artikel gepostet werden." at bounding box center [307, 149] width 147 height 44
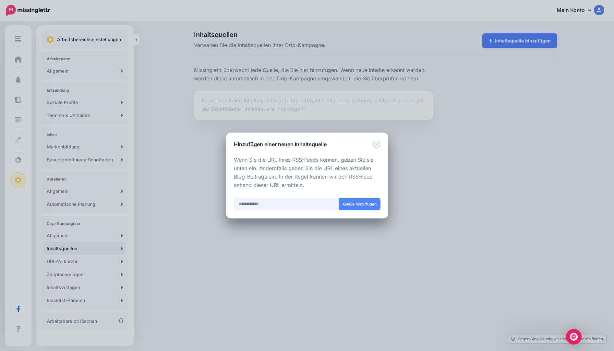
click at [270, 207] on input "text" at bounding box center [286, 204] width 105 height 13
paste input "**********"
click at [359, 203] on font "Quelle hinzufügen" at bounding box center [360, 204] width 34 height 5
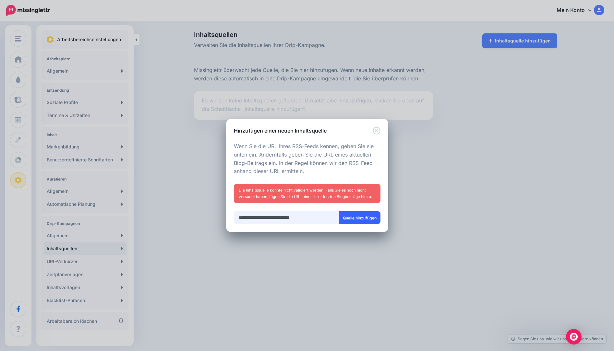
click at [317, 220] on input "**********" at bounding box center [286, 218] width 105 height 13
click at [260, 77] on div "Hinzufügen einer neuen Inhaltsquelle Laden Laden Wählen Sie die Art der Inhalts…" at bounding box center [307, 175] width 614 height 351
click at [299, 222] on input "**********" at bounding box center [286, 218] width 105 height 13
click at [299, 220] on input "**********" at bounding box center [286, 218] width 105 height 13
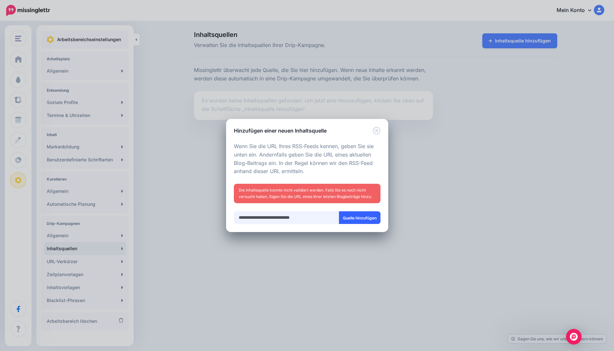
click at [299, 220] on input "**********" at bounding box center [286, 218] width 105 height 13
paste input "text"
type input "**********"
click at [369, 215] on button "Quelle hinzufügen" at bounding box center [360, 218] width 42 height 13
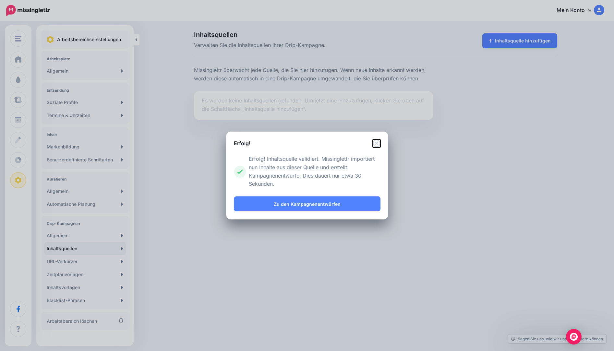
click at [380, 142] on icon "Schließen" at bounding box center [376, 143] width 7 height 7
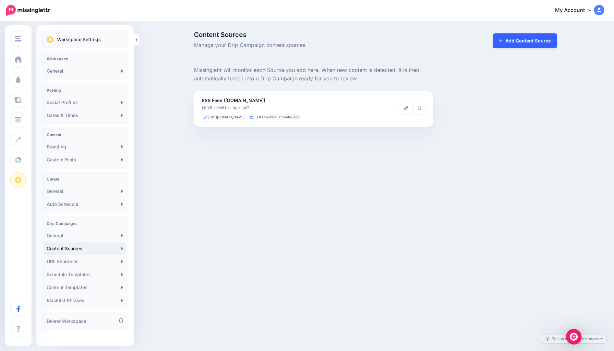
click at [531, 38] on link "Add Content Source" at bounding box center [525, 40] width 65 height 15
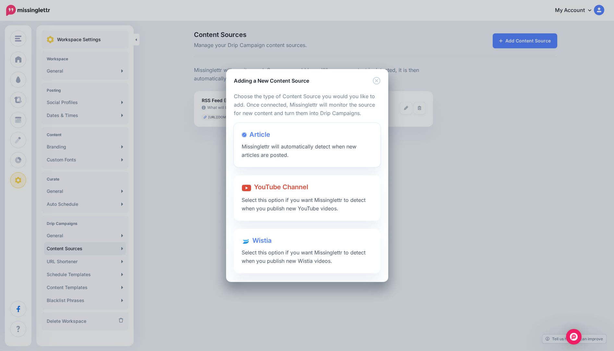
click at [291, 143] on div "Article Missinglettr will automatically detect when new articles are posted." at bounding box center [307, 145] width 147 height 44
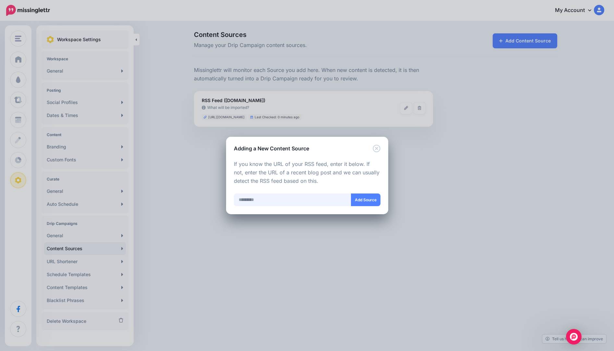
click at [276, 201] on input "text" at bounding box center [292, 200] width 117 height 13
paste input "**********"
type input "**********"
click at [376, 203] on button "Add Source" at bounding box center [366, 200] width 30 height 13
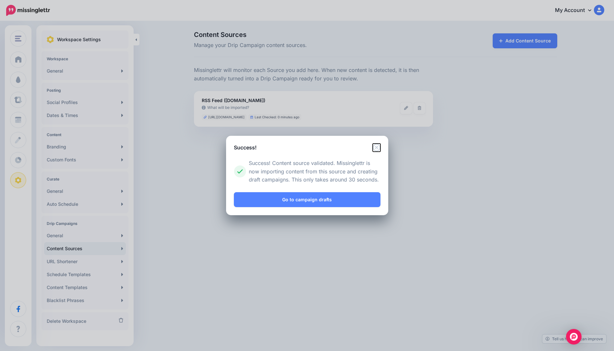
click at [380, 147] on icon "Close" at bounding box center [377, 148] width 8 height 8
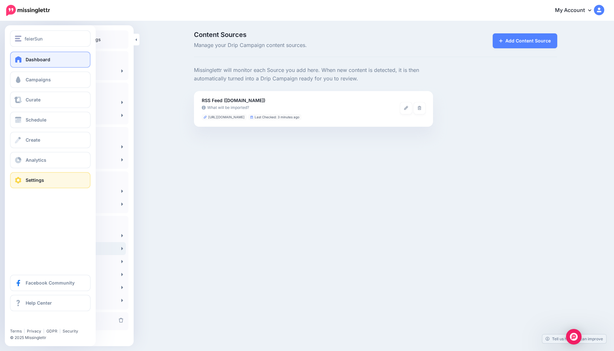
click at [48, 59] on span "Dashboard" at bounding box center [38, 60] width 25 height 6
click at [45, 79] on span "Campaigns" at bounding box center [38, 80] width 25 height 6
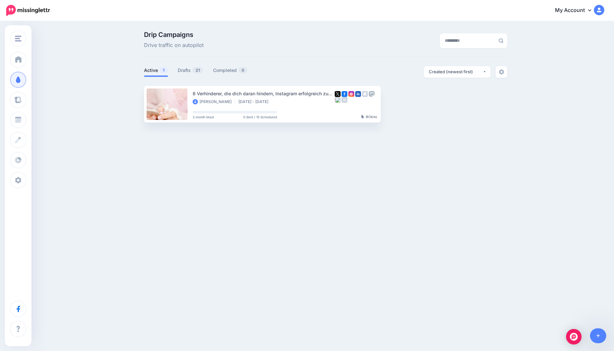
click at [189, 64] on div "Drip Campaigns Drive traffic on autopilot Active 1 21" at bounding box center [325, 76] width 373 height 91
click at [183, 71] on link "Drafts 21" at bounding box center [191, 71] width 26 height 8
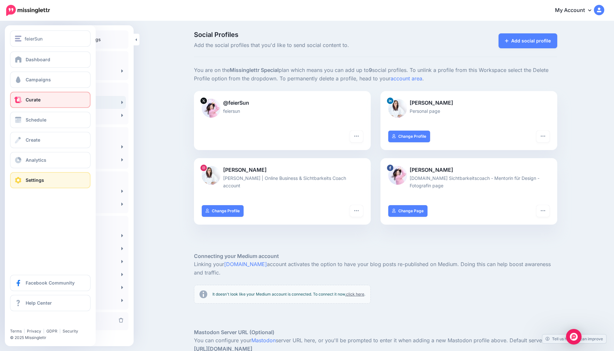
click at [44, 97] on link "Curate" at bounding box center [50, 100] width 80 height 16
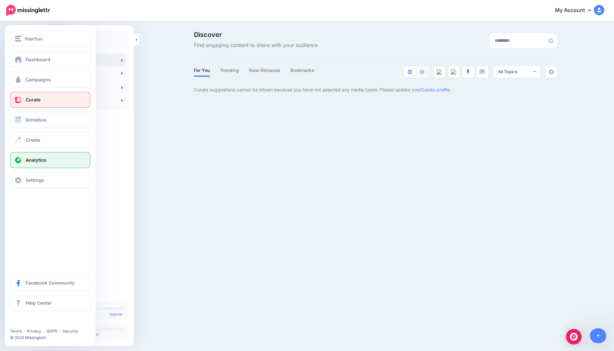
click at [37, 160] on span "Analytics" at bounding box center [36, 160] width 21 height 6
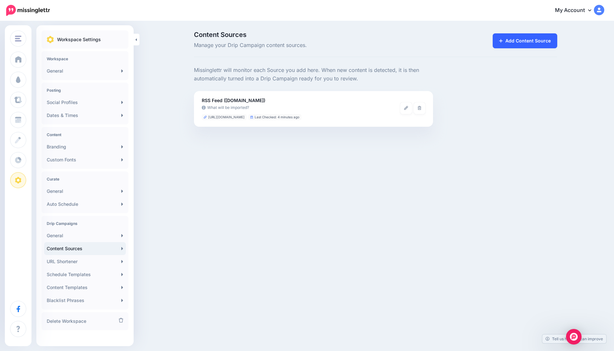
click at [529, 40] on link "Add Content Source" at bounding box center [525, 40] width 65 height 15
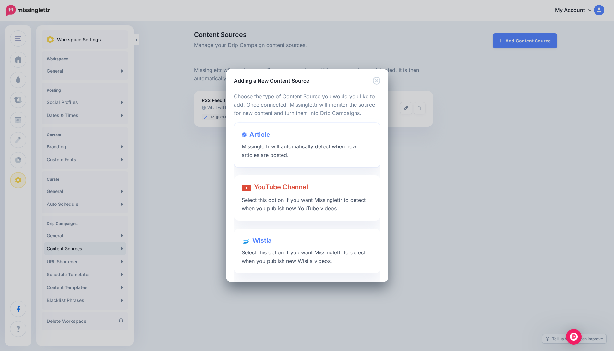
click at [291, 137] on div "Article Missinglettr will automatically detect when new articles are posted." at bounding box center [307, 145] width 147 height 44
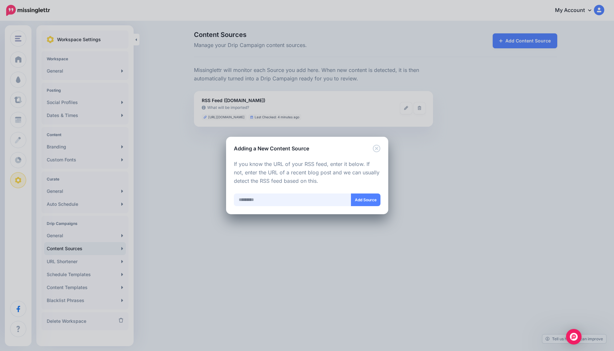
click at [273, 197] on input "text" at bounding box center [292, 200] width 117 height 13
paste input "**********"
type input "**********"
click at [371, 201] on button "Add Source" at bounding box center [366, 200] width 30 height 13
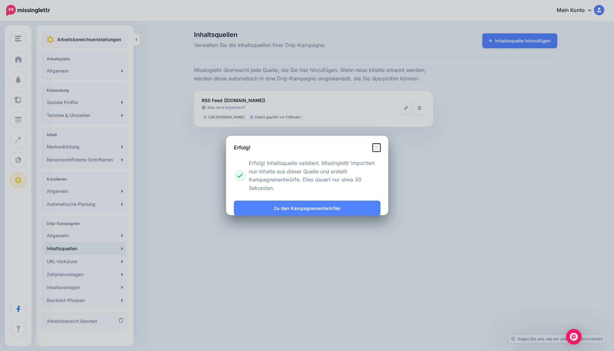
click at [379, 144] on icon "Schließen" at bounding box center [377, 148] width 8 height 8
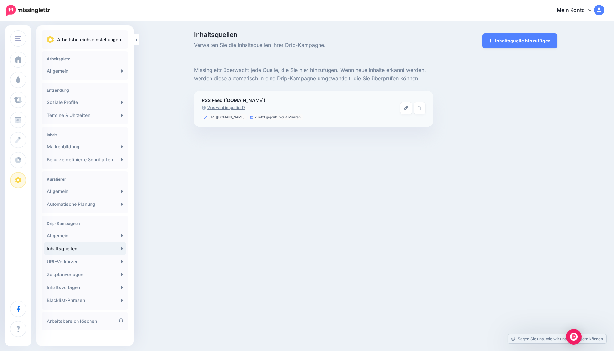
click at [228, 109] on font "Was wird importiert?" at bounding box center [226, 107] width 38 height 5
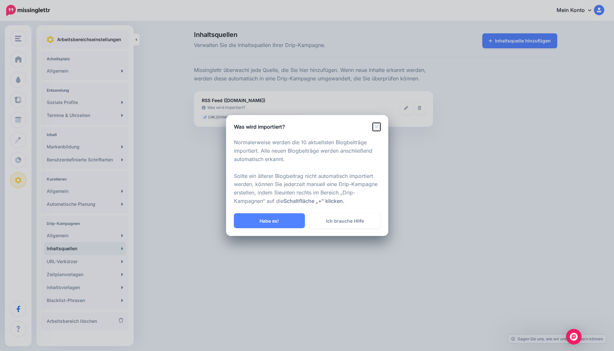
click at [375, 128] on icon "Schließen" at bounding box center [376, 126] width 7 height 7
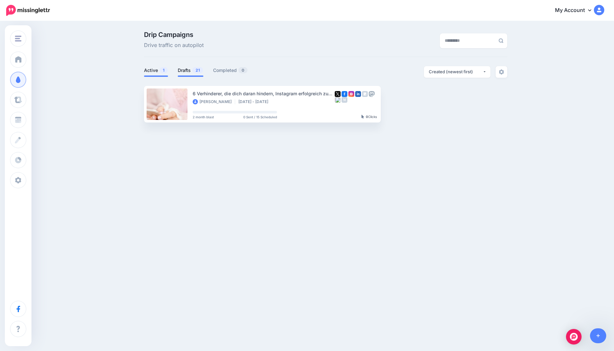
click at [188, 68] on link "Drafts 21" at bounding box center [191, 71] width 26 height 8
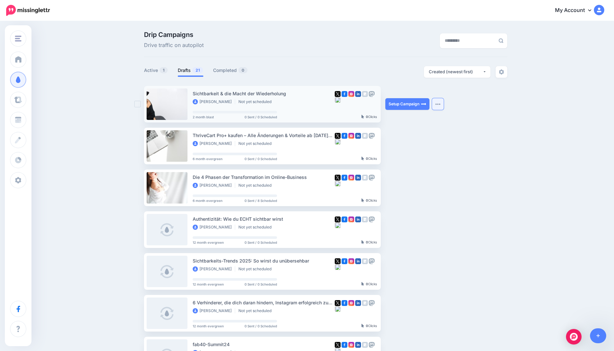
click at [441, 103] on button "button" at bounding box center [438, 104] width 12 height 12
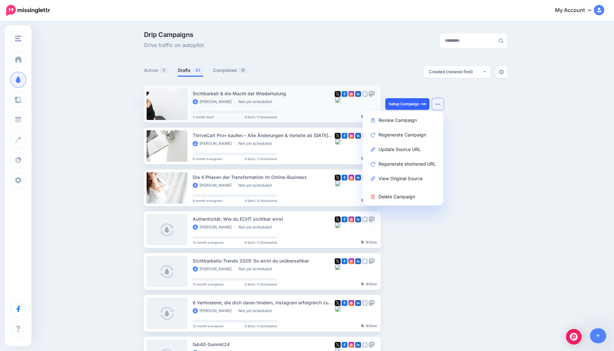
click at [407, 104] on link "Setup Campaign" at bounding box center [408, 104] width 44 height 12
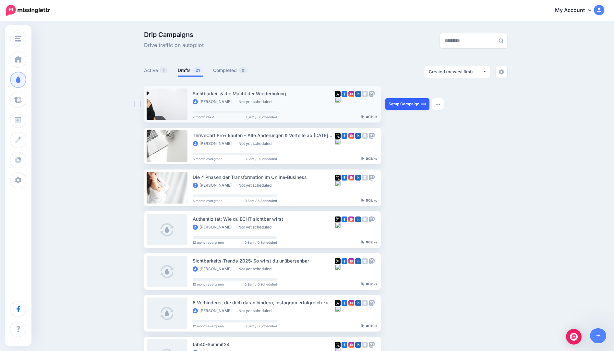
click at [407, 104] on link "Setup Campaign" at bounding box center [408, 104] width 44 height 12
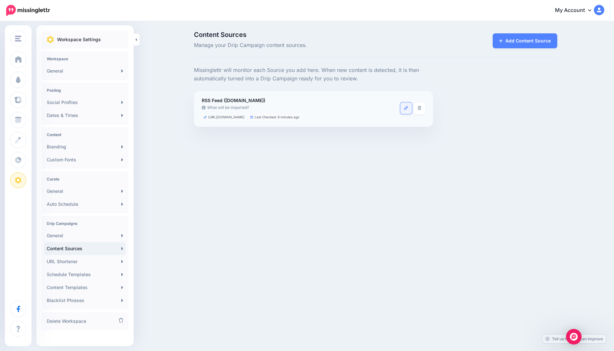
click at [406, 110] on icon at bounding box center [406, 108] width 4 height 4
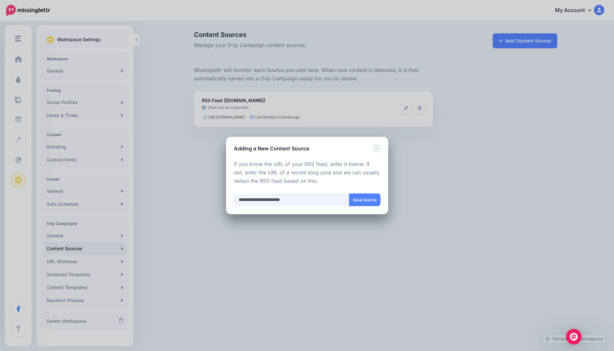
click at [299, 201] on input "**********" at bounding box center [292, 200] width 116 height 13
drag, startPoint x: 252, startPoint y: 165, endPoint x: 365, endPoint y: 163, distance: 113.6
click at [365, 163] on p "If you know the URL of your RSS feed, enter it below. If not, enter the URL of …" at bounding box center [307, 172] width 147 height 25
click at [380, 145] on icon "Close" at bounding box center [377, 149] width 8 height 8
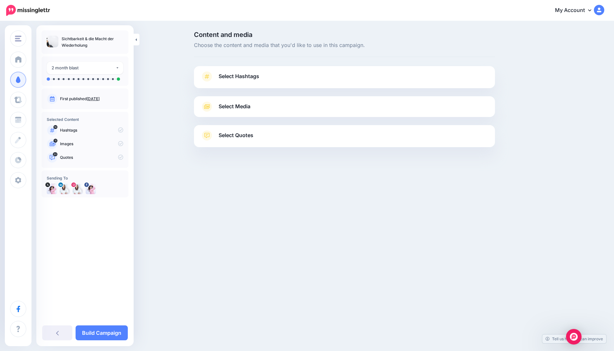
click at [120, 130] on icon at bounding box center [120, 130] width 5 height 5
click at [253, 76] on span "Select Hashtags" at bounding box center [239, 76] width 41 height 9
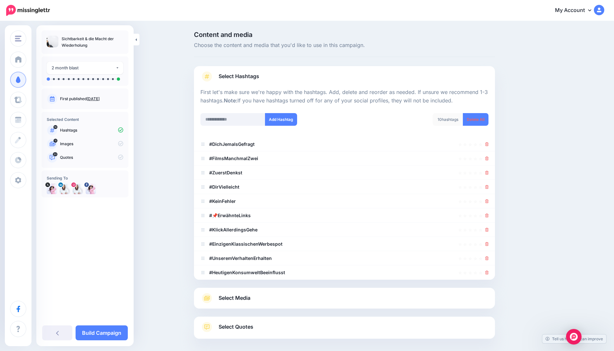
click at [451, 114] on div "10 hashtags" at bounding box center [448, 119] width 31 height 13
click at [225, 119] on input "text" at bounding box center [233, 119] width 65 height 13
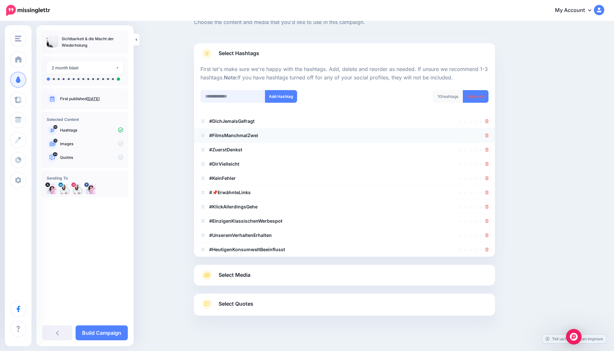
scroll to position [30, 0]
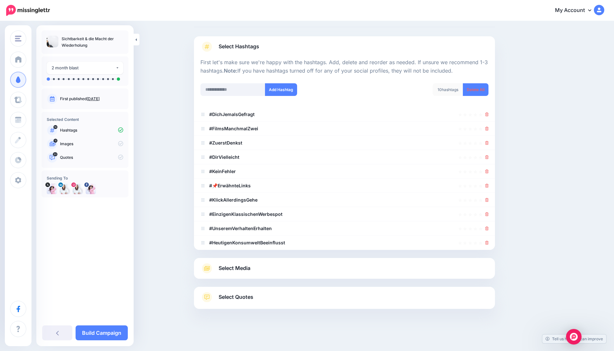
click at [242, 270] on span "Select Media" at bounding box center [235, 268] width 32 height 9
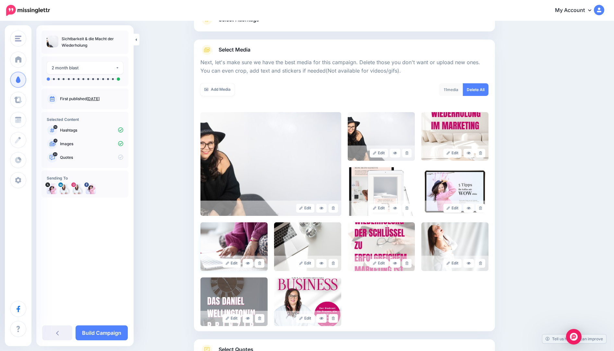
scroll to position [109, 0]
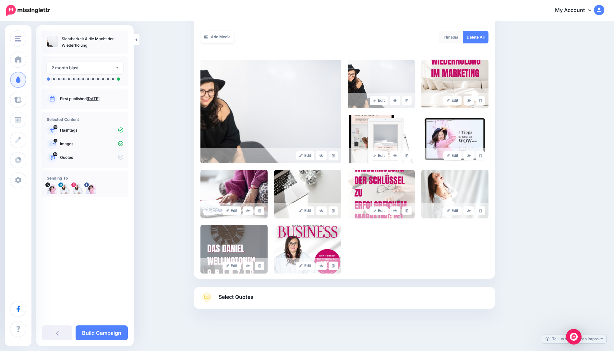
click at [228, 298] on span "Select Quotes" at bounding box center [236, 297] width 35 height 9
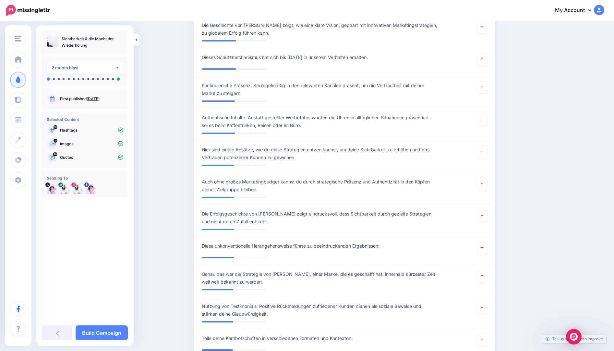
scroll to position [1400, 0]
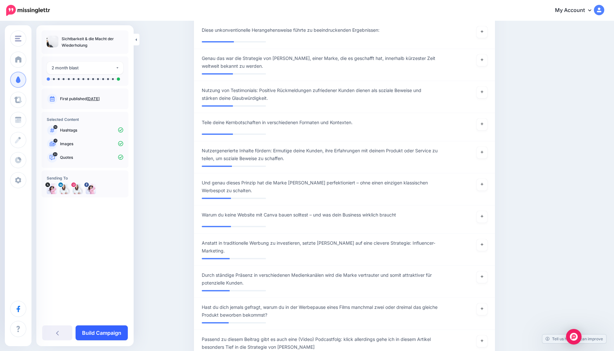
click at [111, 333] on link "Build Campaign" at bounding box center [102, 333] width 52 height 15
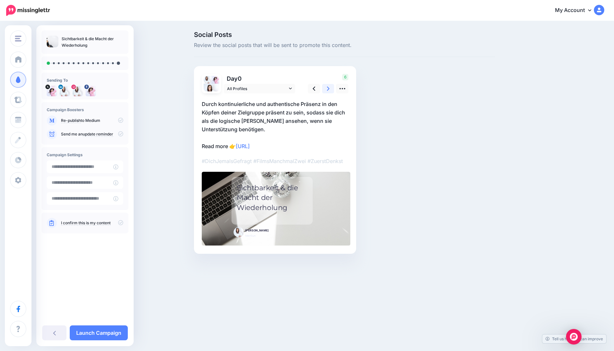
click at [327, 89] on icon at bounding box center [328, 88] width 3 height 7
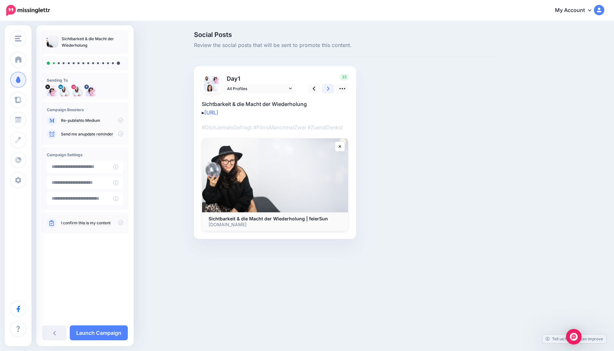
click at [327, 89] on icon at bounding box center [328, 88] width 3 height 7
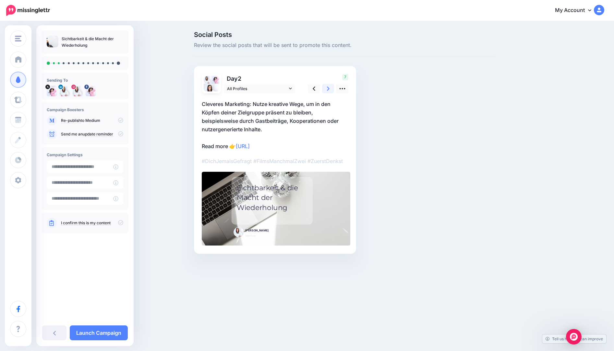
click at [327, 89] on icon at bounding box center [328, 88] width 3 height 7
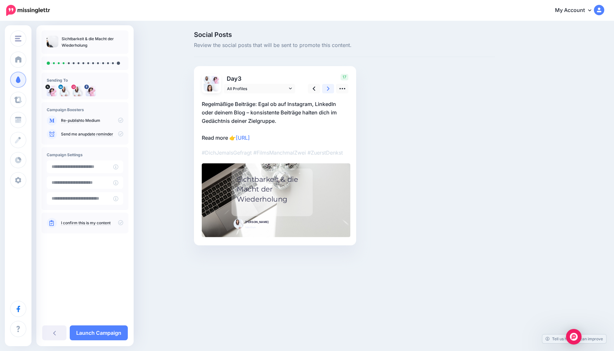
click at [327, 89] on icon at bounding box center [328, 88] width 3 height 7
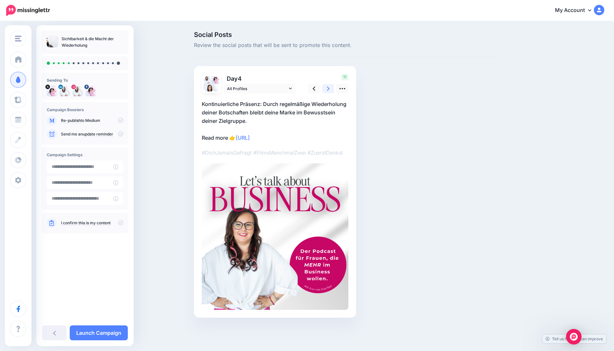
click at [327, 89] on icon at bounding box center [328, 88] width 3 height 7
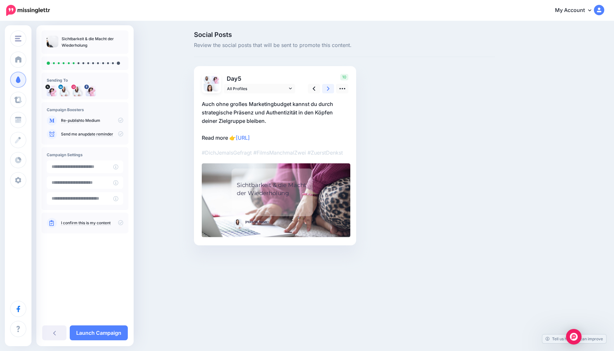
click at [327, 89] on icon at bounding box center [328, 88] width 3 height 7
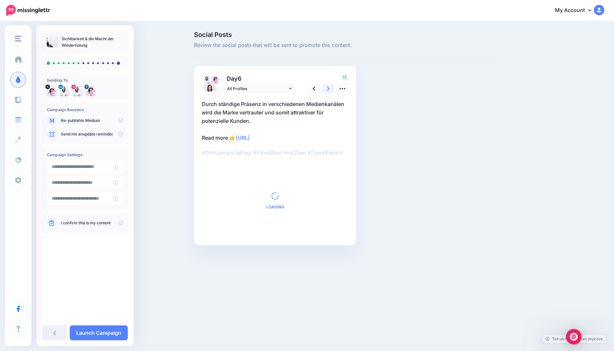
click at [327, 89] on icon at bounding box center [328, 88] width 3 height 7
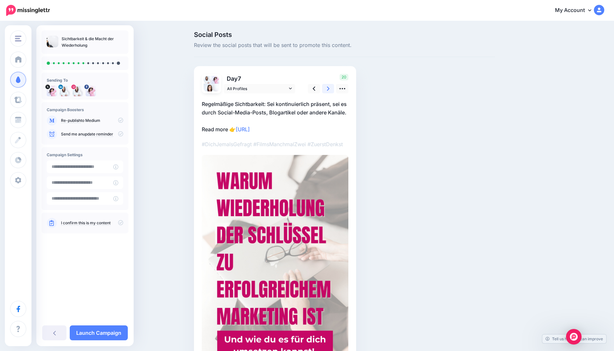
click at [327, 89] on icon at bounding box center [328, 88] width 3 height 7
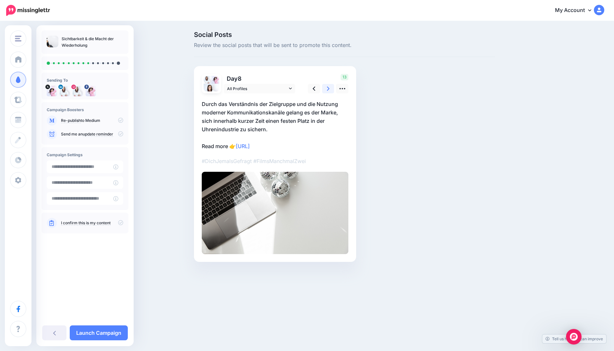
click at [327, 89] on icon at bounding box center [328, 88] width 3 height 7
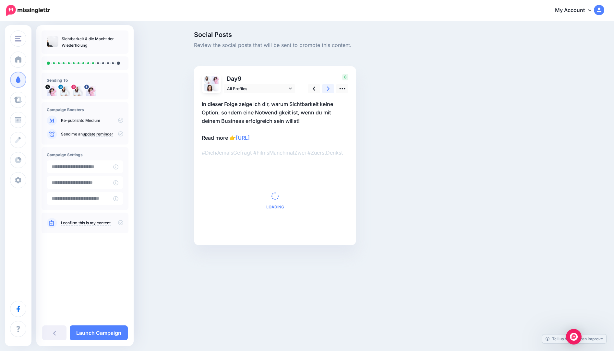
click at [327, 89] on icon at bounding box center [328, 88] width 3 height 7
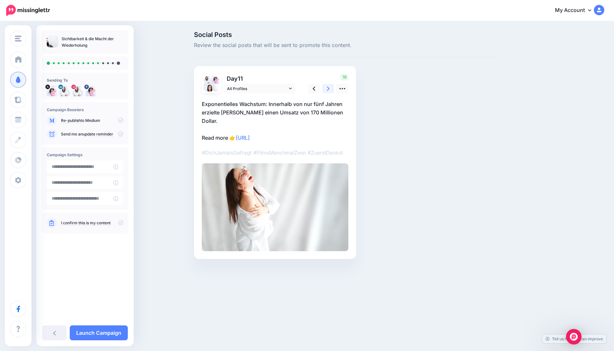
click at [327, 89] on icon at bounding box center [328, 88] width 3 height 7
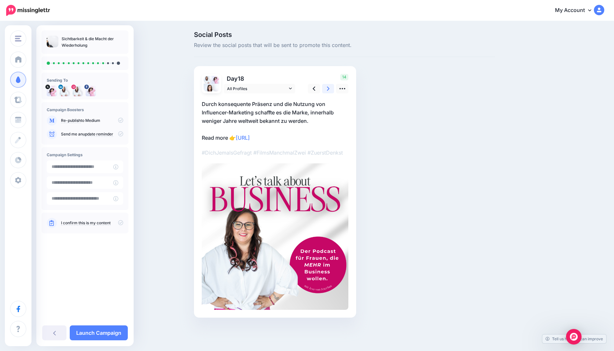
click at [327, 89] on icon at bounding box center [328, 88] width 3 height 7
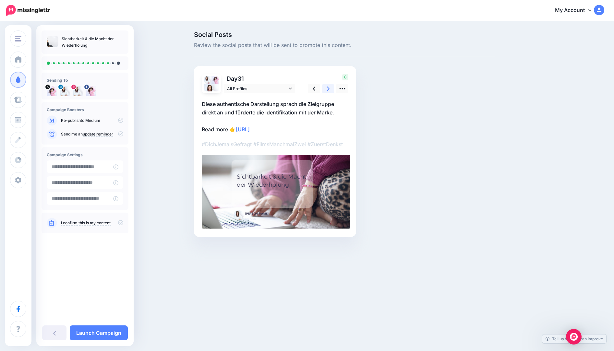
click at [327, 89] on icon at bounding box center [328, 88] width 3 height 7
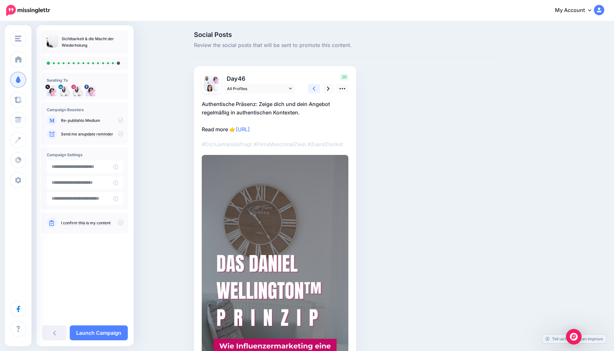
click at [313, 89] on icon at bounding box center [314, 89] width 3 height 4
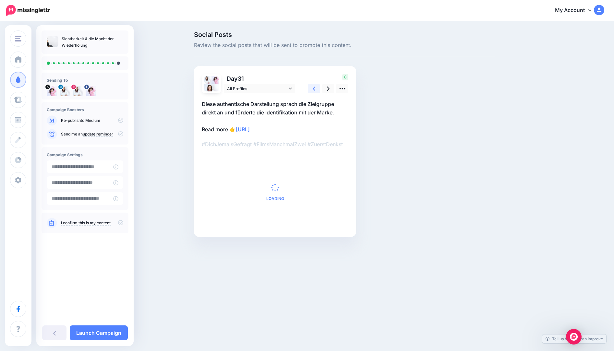
click at [312, 89] on link at bounding box center [314, 88] width 12 height 9
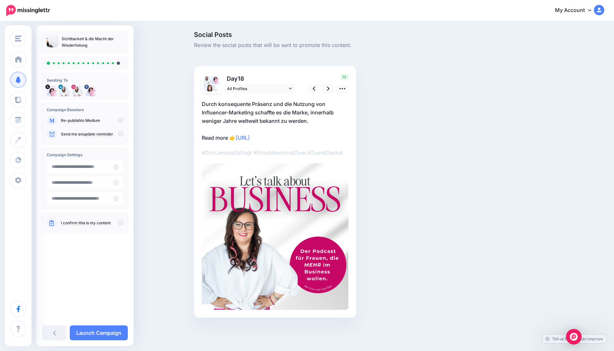
click at [321, 88] on div "14" at bounding box center [327, 83] width 52 height 19
click at [327, 88] on link at bounding box center [328, 88] width 12 height 9
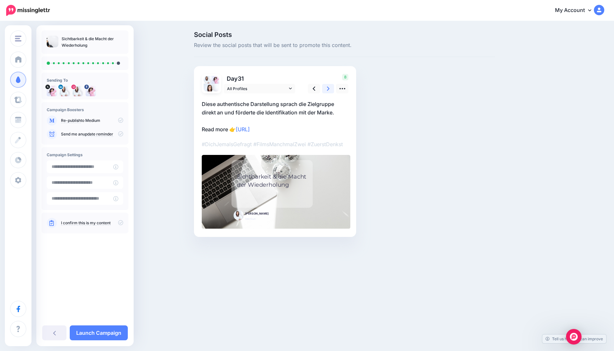
click at [327, 88] on link at bounding box center [328, 88] width 12 height 9
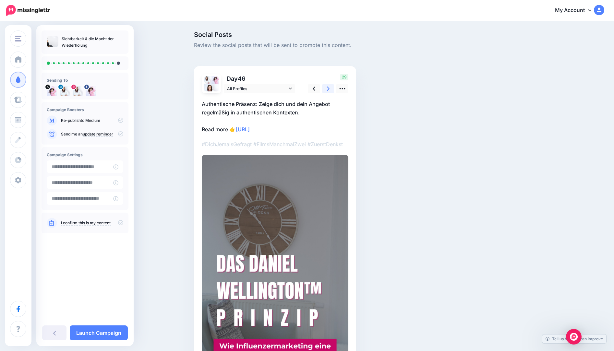
click at [327, 88] on link at bounding box center [328, 88] width 12 height 9
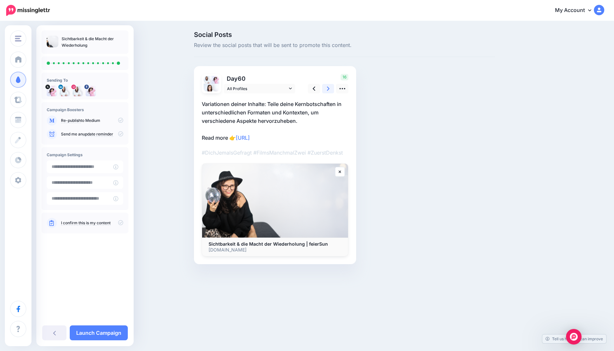
click at [327, 88] on link at bounding box center [328, 88] width 12 height 9
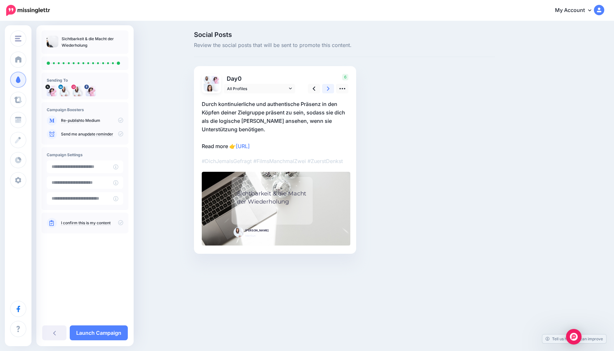
click at [328, 87] on icon at bounding box center [328, 88] width 3 height 7
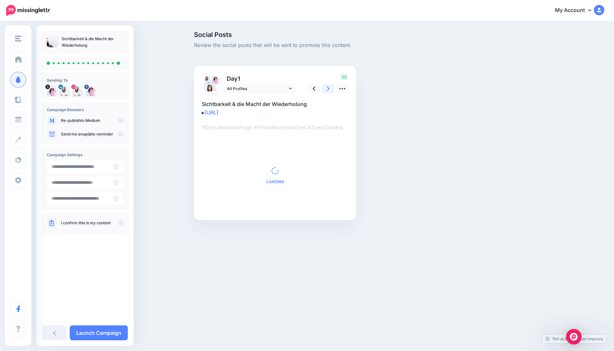
click at [328, 87] on icon at bounding box center [328, 88] width 3 height 7
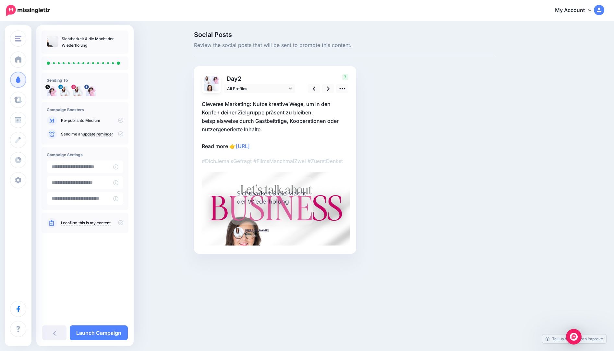
click at [123, 221] on icon at bounding box center [120, 222] width 5 height 5
click at [103, 336] on link "Launch Campaign" at bounding box center [99, 333] width 58 height 15
type input "**********"
click at [93, 169] on input "**********" at bounding box center [80, 167] width 67 height 13
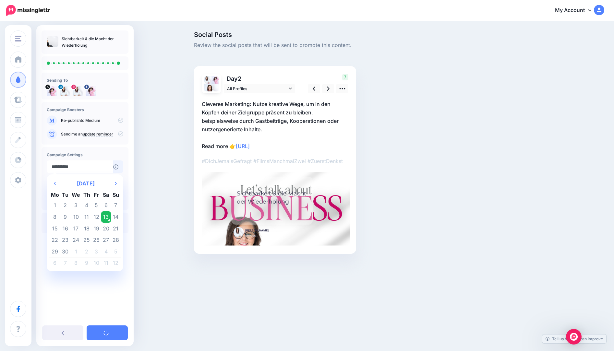
click at [106, 216] on td "13" at bounding box center [106, 218] width 10 height 12
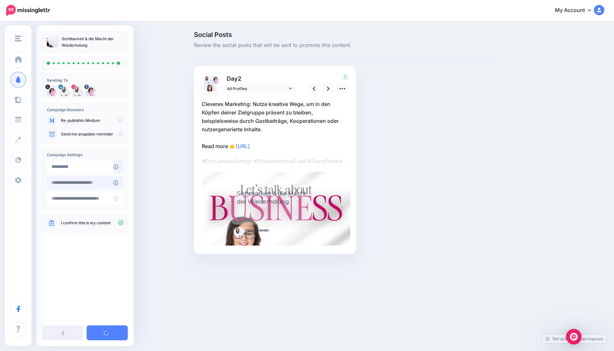
type input "**********"
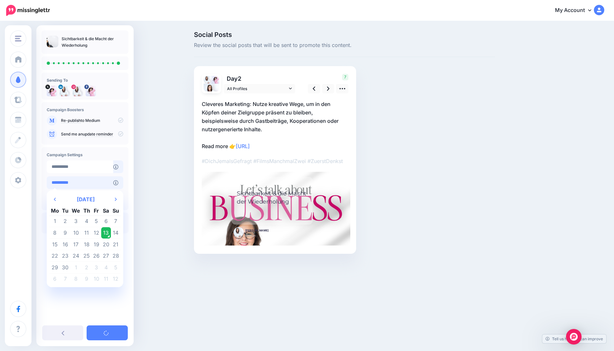
click at [86, 179] on input "**********" at bounding box center [80, 183] width 67 height 13
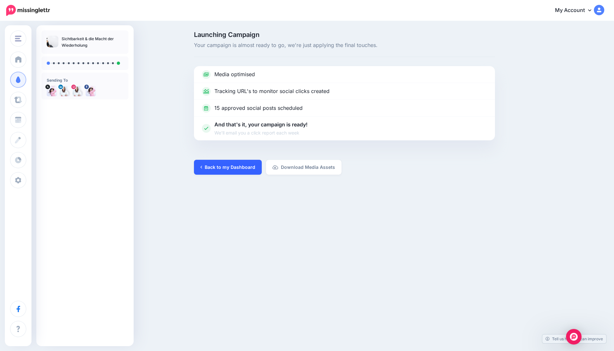
click at [215, 169] on link "Back to my Dashboard" at bounding box center [228, 167] width 68 height 15
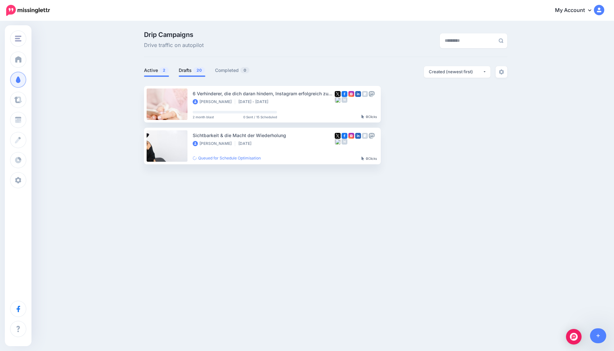
click at [188, 69] on link "Drafts 20" at bounding box center [192, 71] width 27 height 8
